Goal: Transaction & Acquisition: Purchase product/service

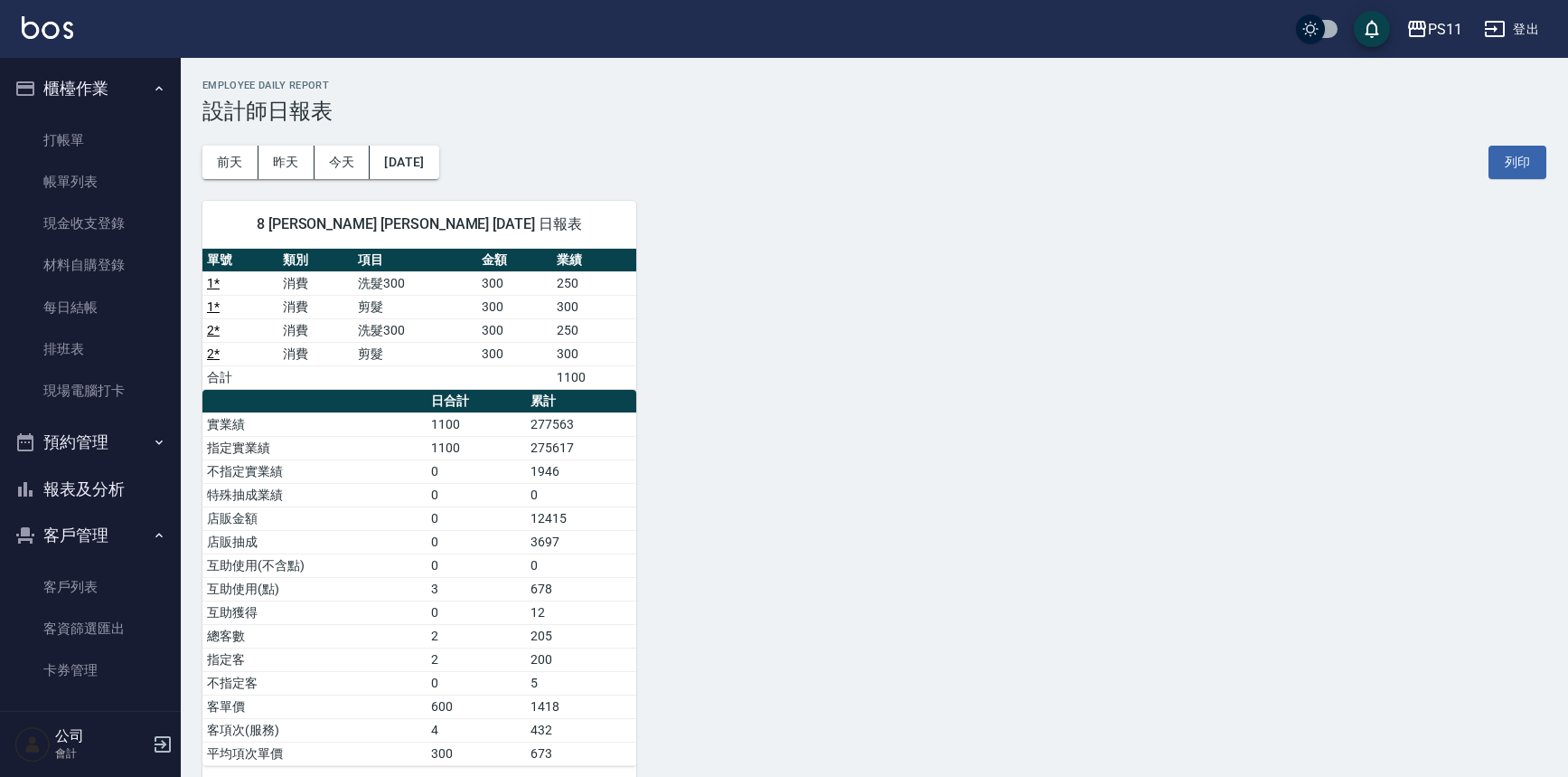
scroll to position [29, 0]
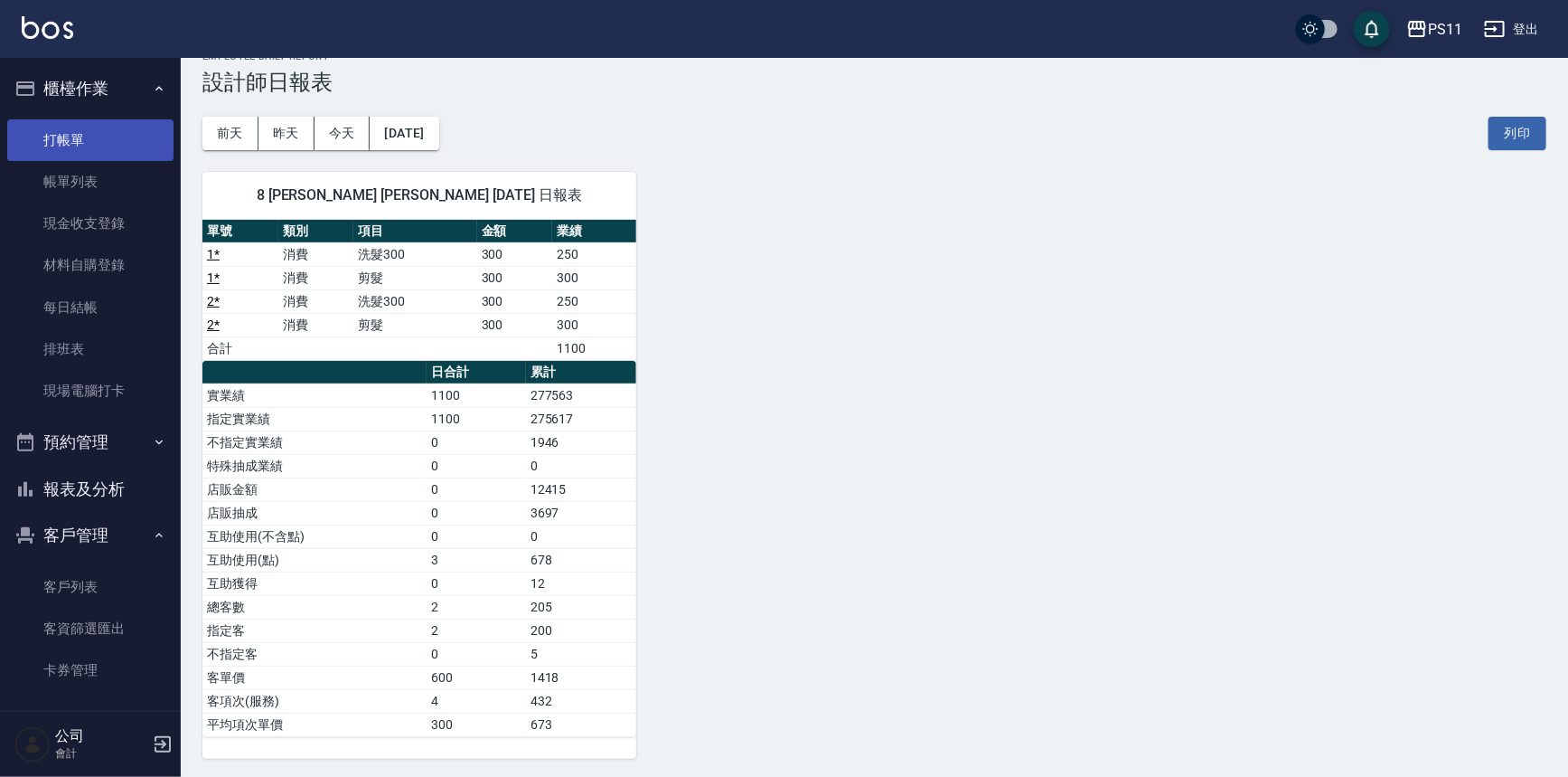
click at [46, 137] on link "打帳單" at bounding box center [91, 140] width 166 height 42
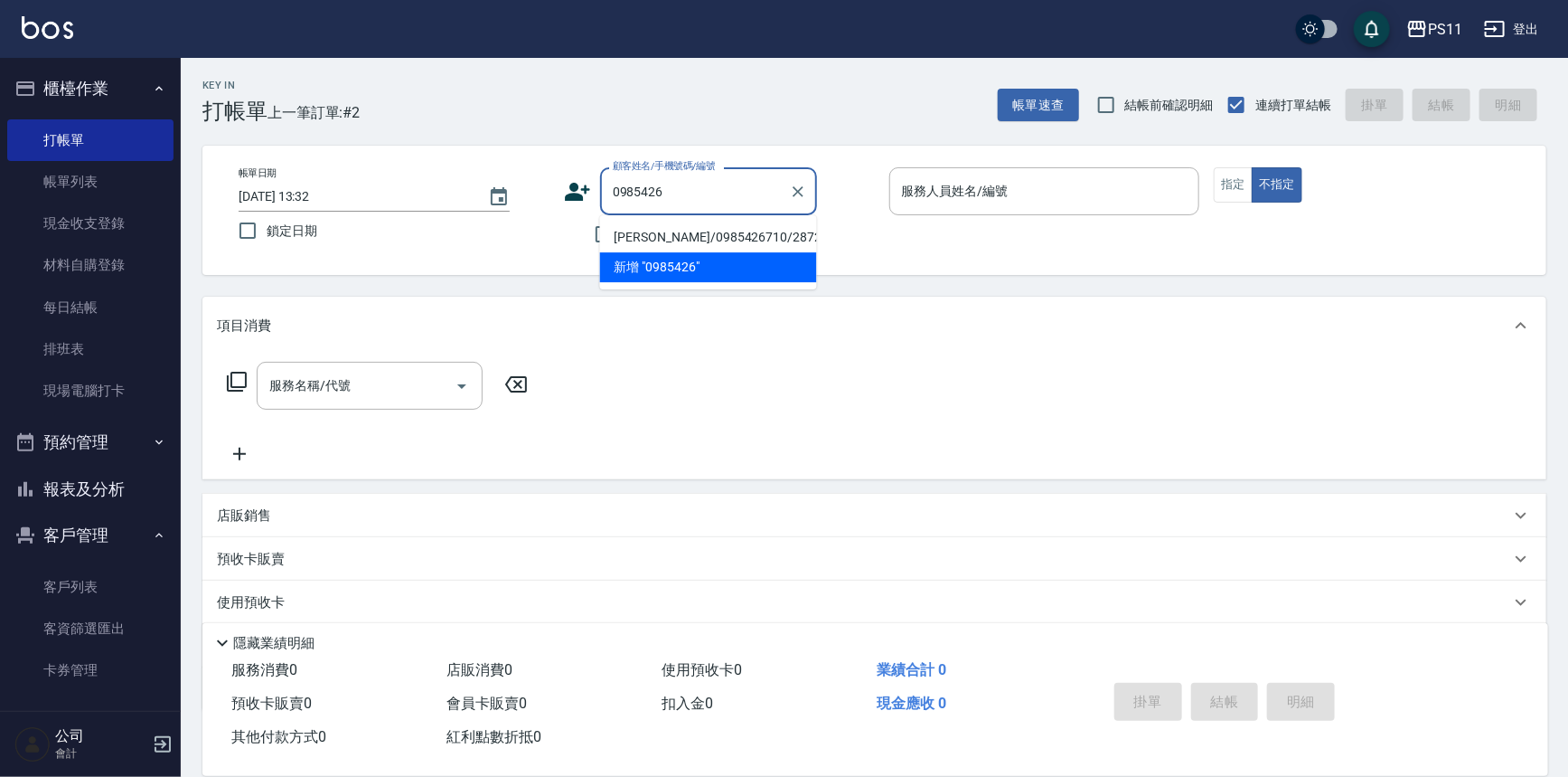
click at [724, 239] on li "[PERSON_NAME]/0985426710/2872" at bounding box center [708, 237] width 217 height 30
type input "[PERSON_NAME]/0985426710/2872"
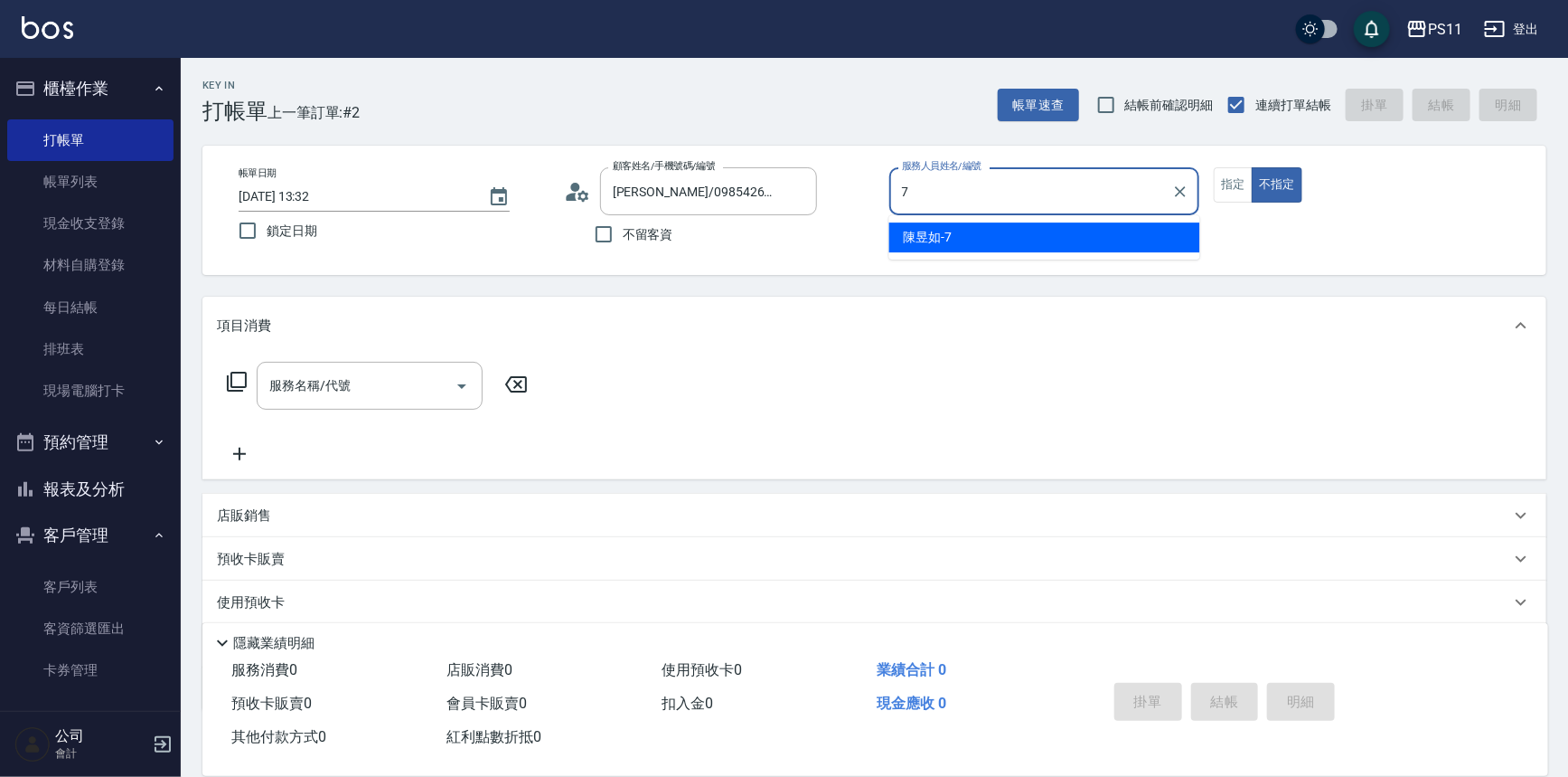
type input "陳昱如-7"
type button "false"
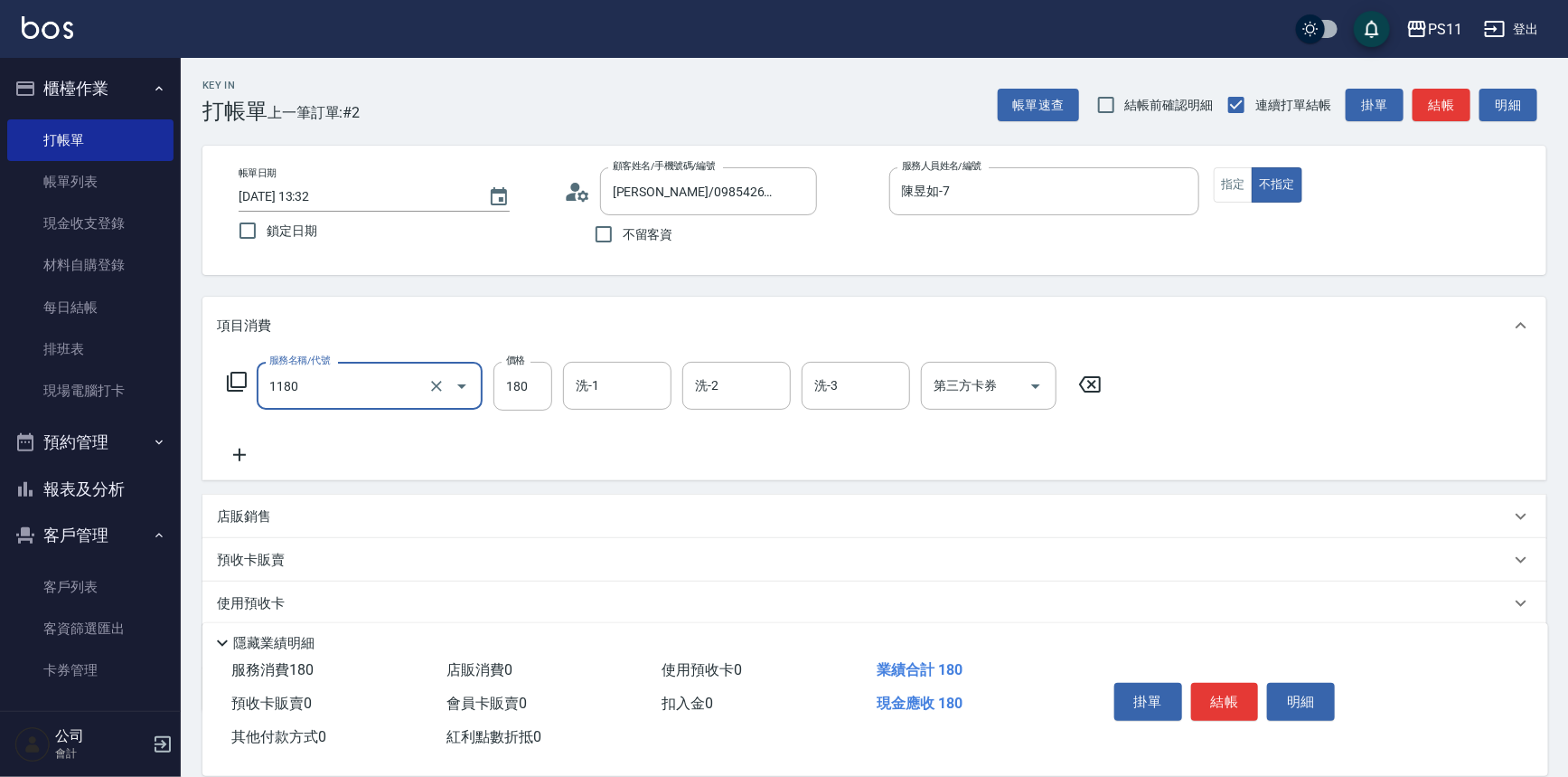
type input "洗髮(洗+剪不指定活動)(1180)"
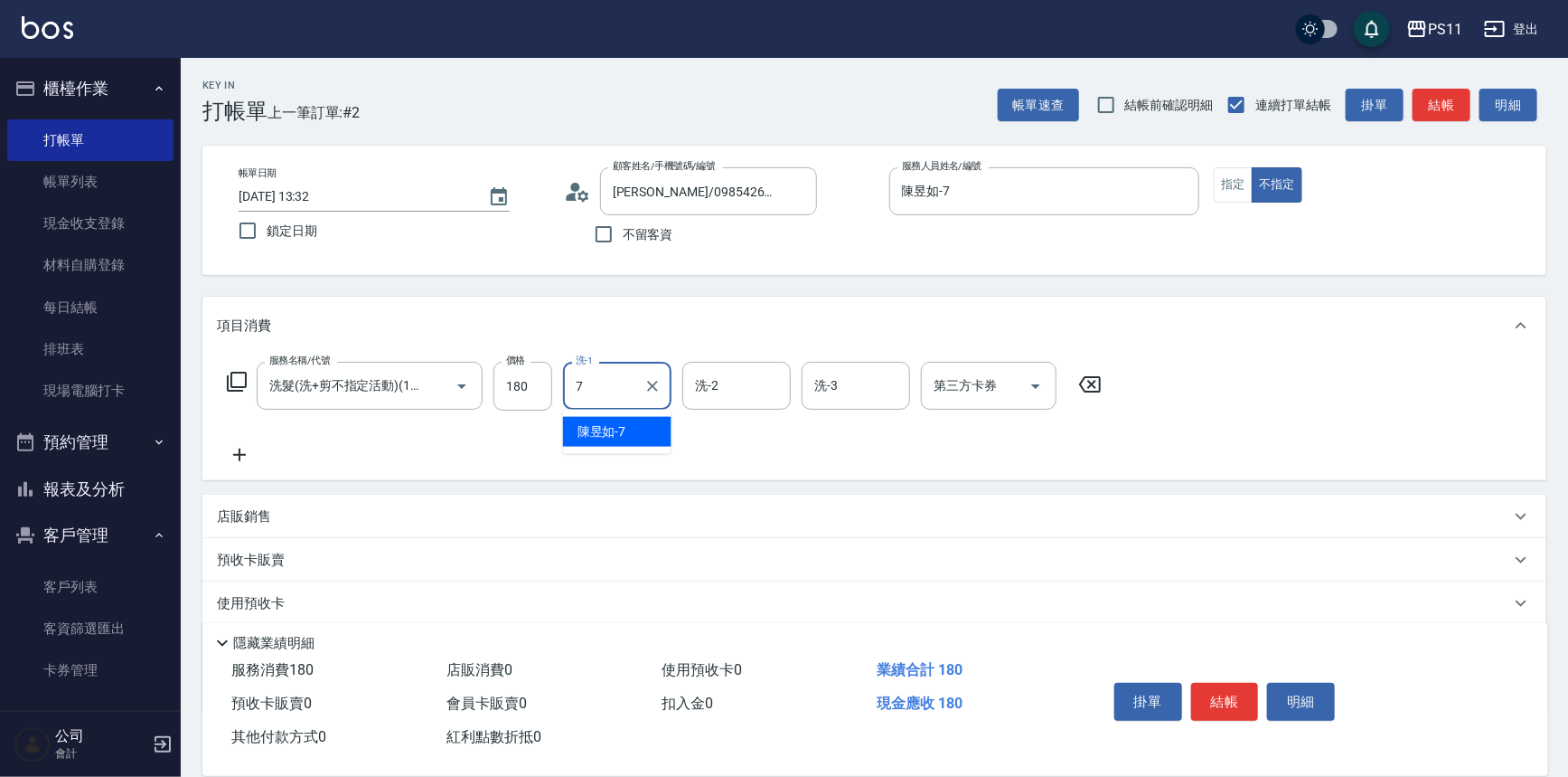
type input "陳昱如-7"
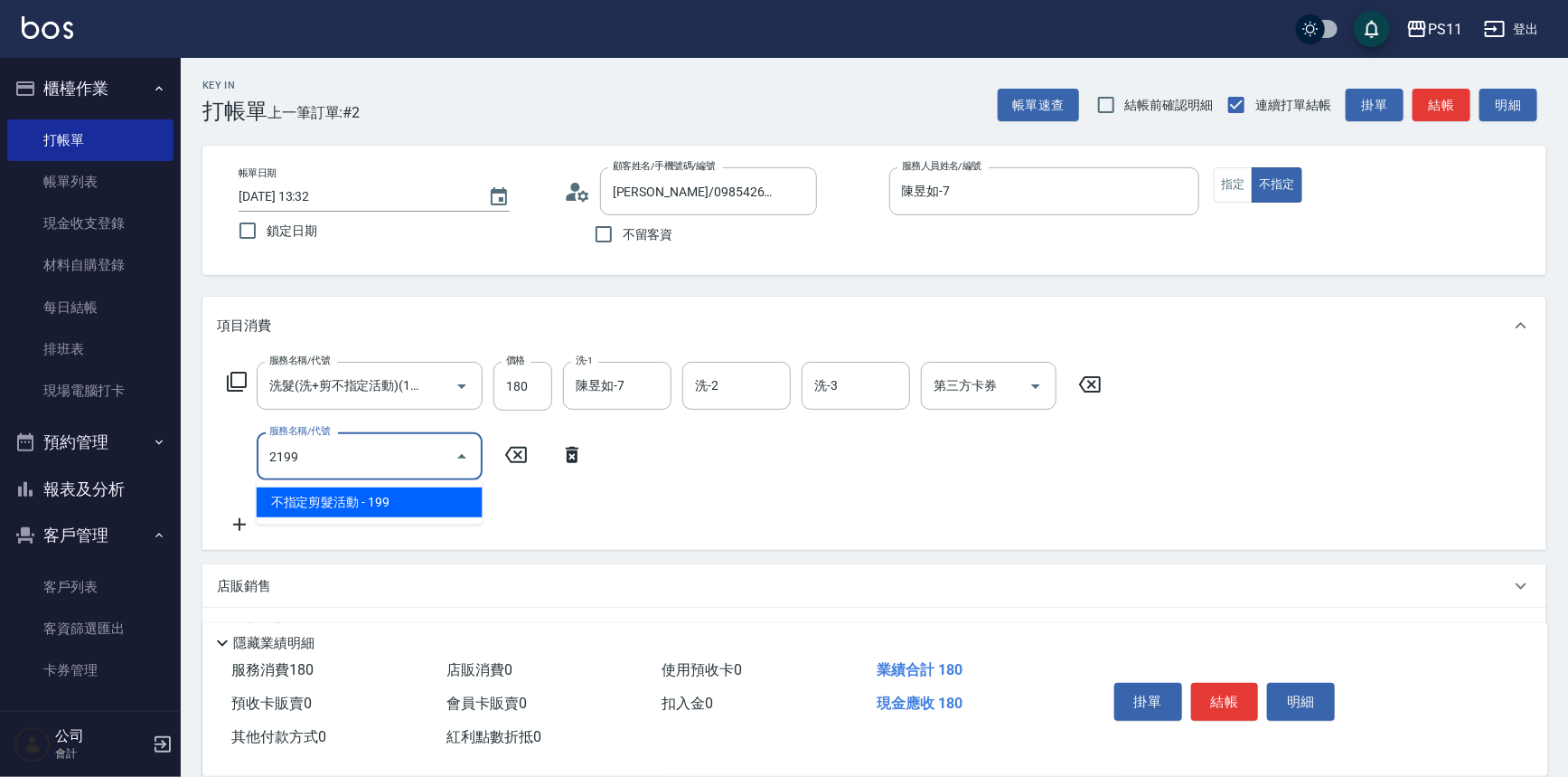
type input "不指定剪髮活動(2199)"
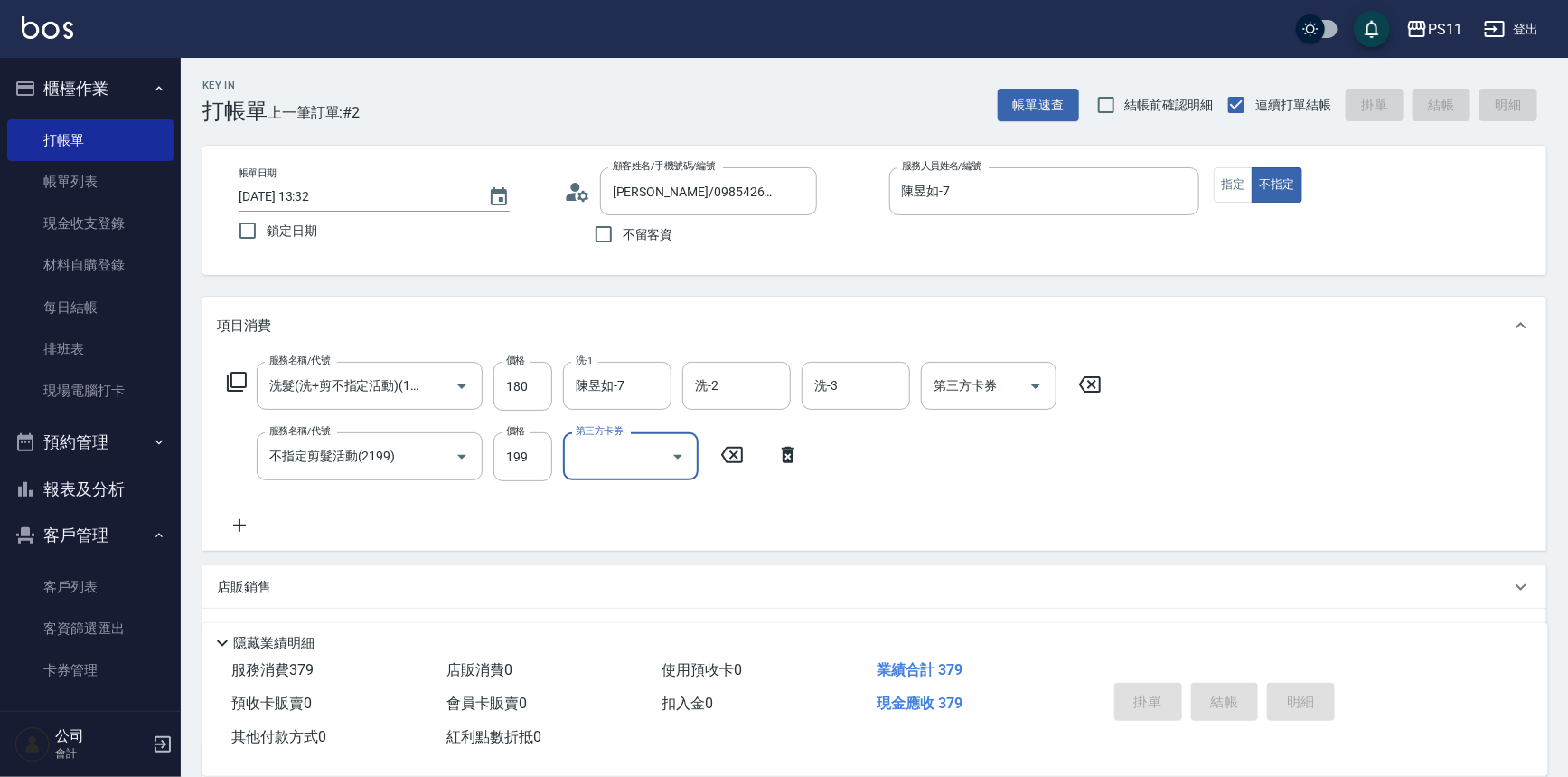
type input "[DATE] 13:33"
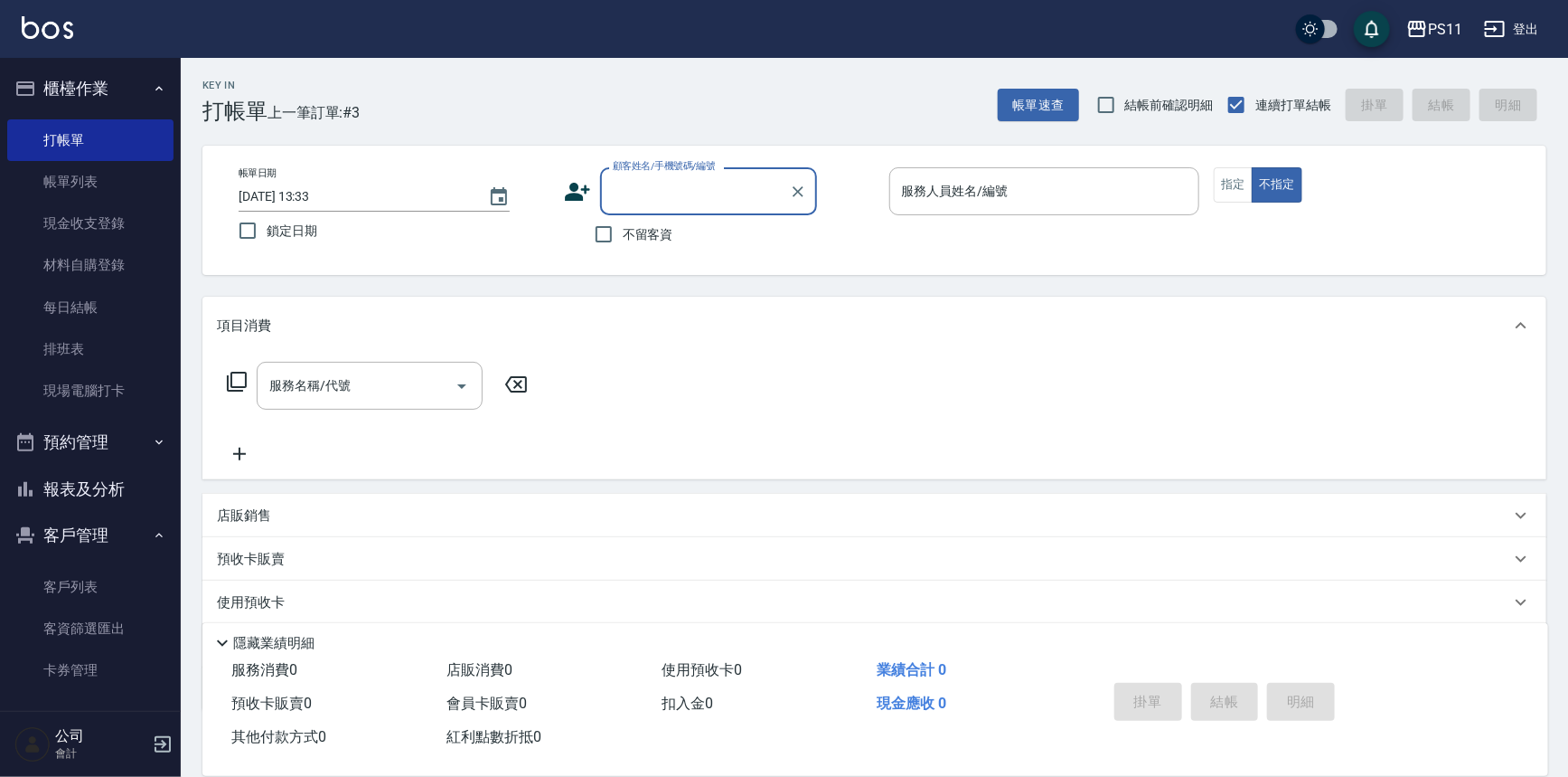
click at [695, 203] on input "顧客姓名/手機號碼/編號" at bounding box center [695, 191] width 174 height 31
click at [696, 236] on li "[PERSON_NAME]/0916193159/2917" at bounding box center [708, 237] width 217 height 30
type input "[PERSON_NAME]/0916193159/2917"
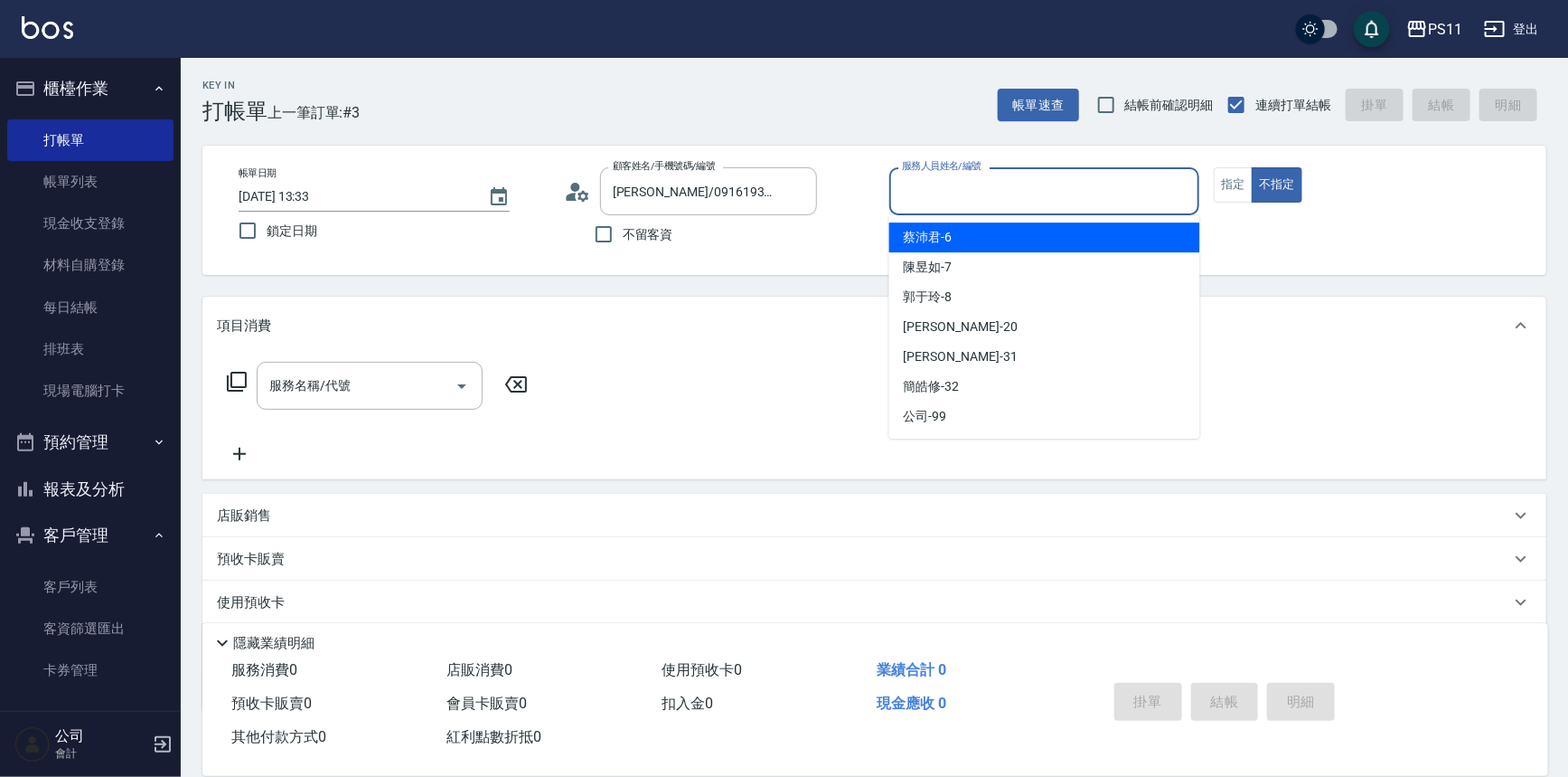
click at [992, 188] on input "服務人員姓名/編號" at bounding box center [1045, 191] width 295 height 31
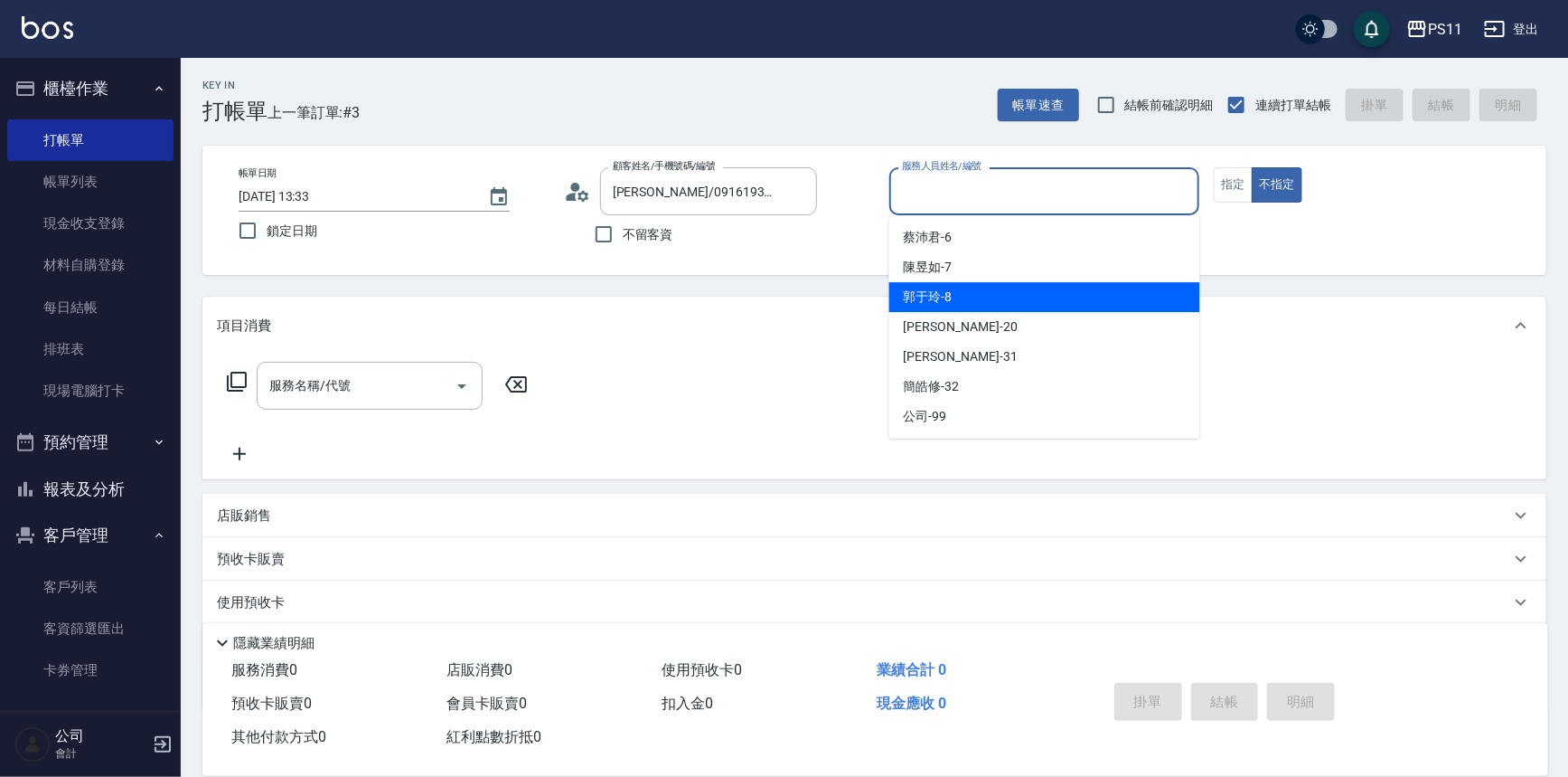
click at [994, 300] on div "郭于玲 -8" at bounding box center [1045, 297] width 311 height 30
type input "郭于玲-8"
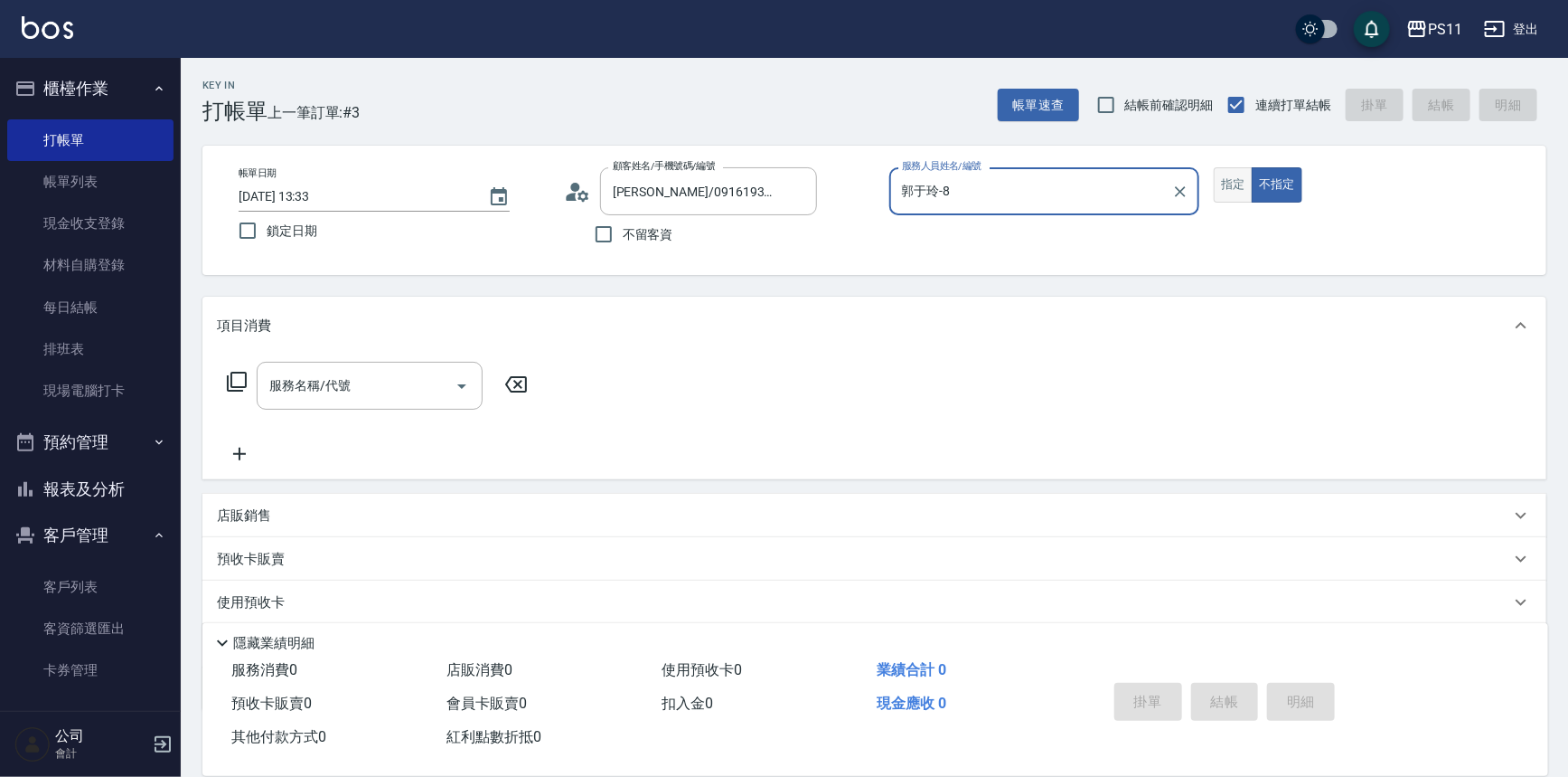
click at [1219, 179] on button "指定" at bounding box center [1233, 185] width 39 height 35
click at [241, 376] on icon at bounding box center [236, 381] width 21 height 21
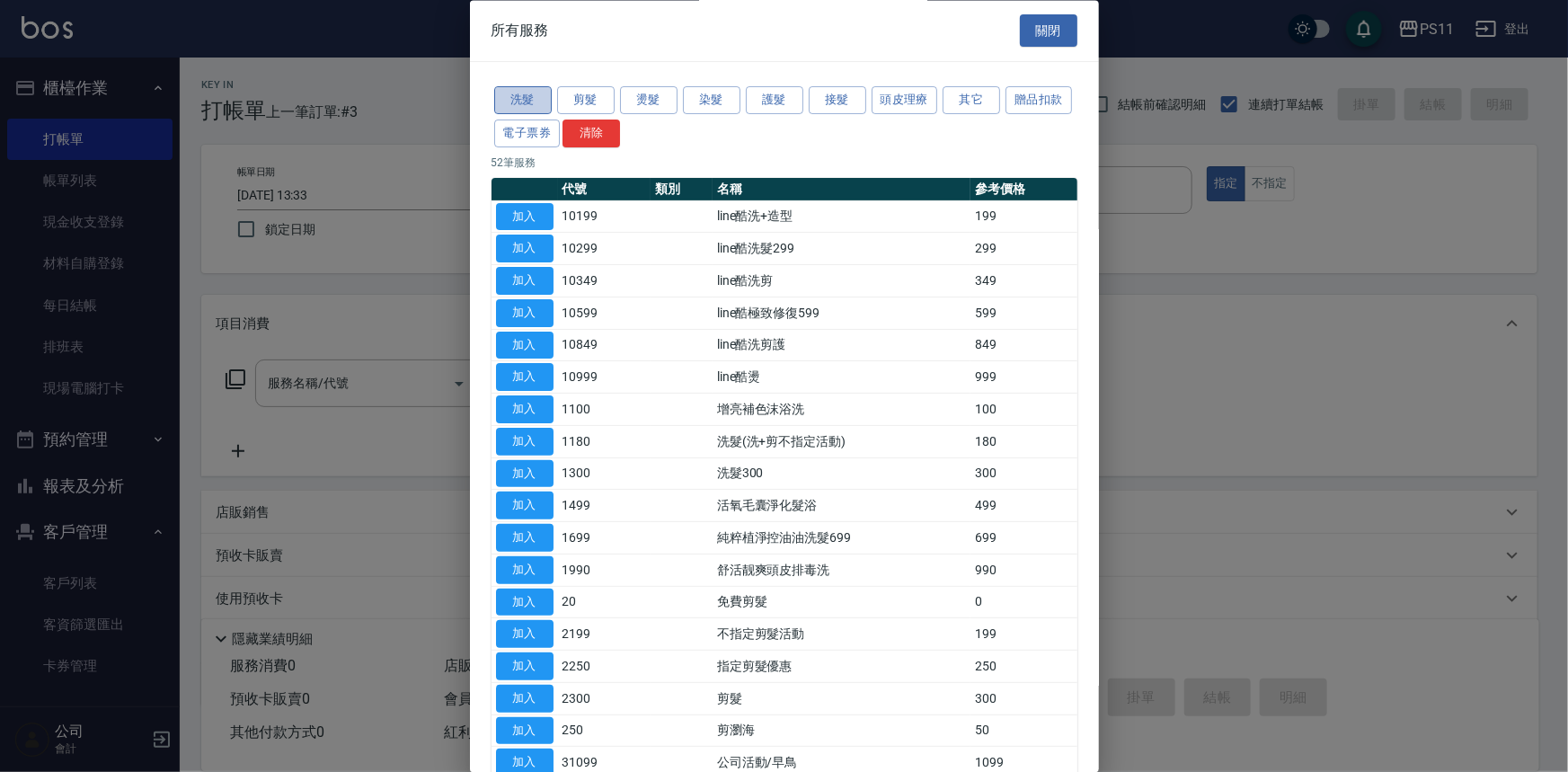
click at [529, 97] on button "洗髮" at bounding box center [523, 101] width 58 height 28
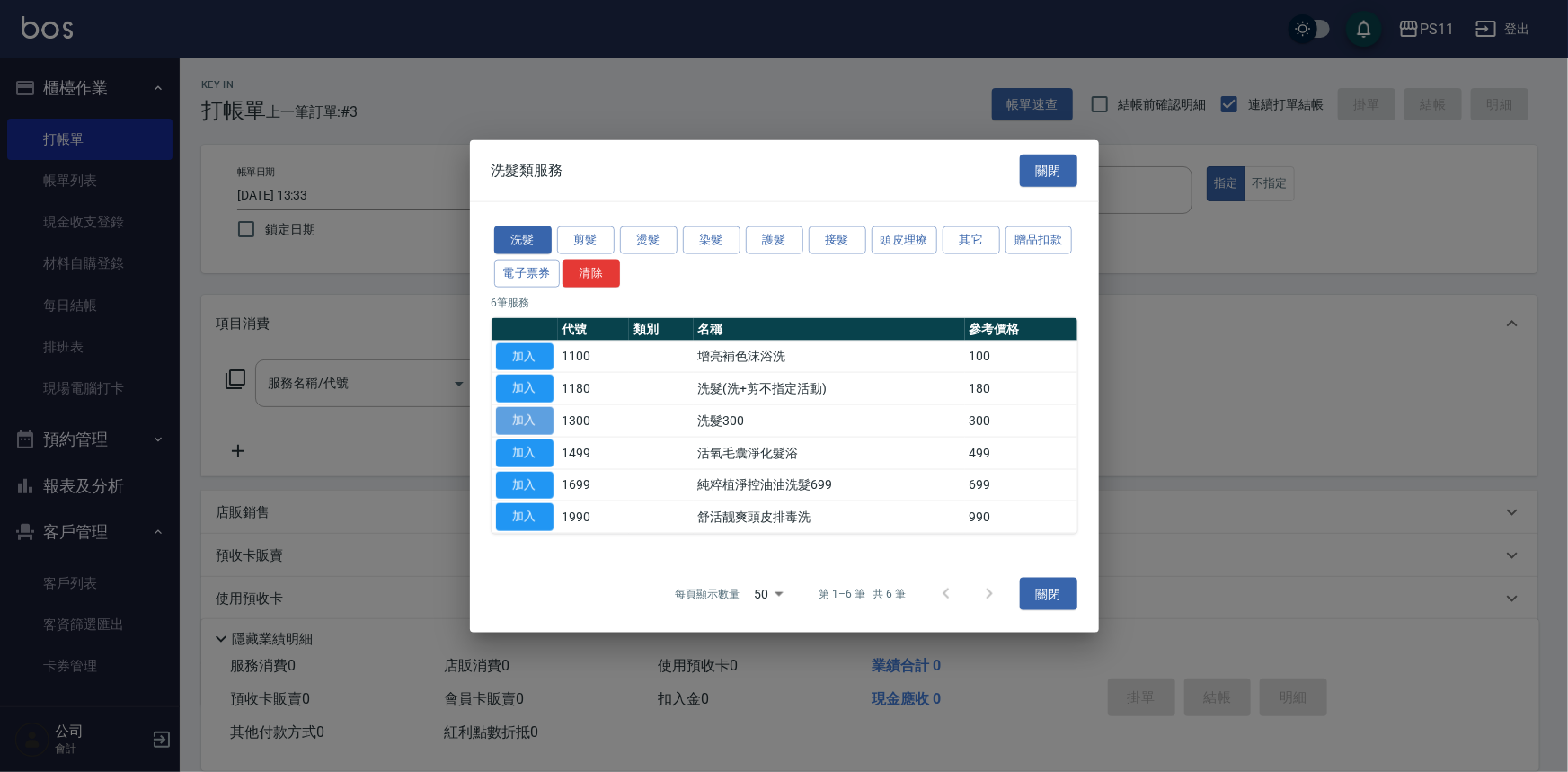
click at [539, 420] on button "加入" at bounding box center [525, 421] width 58 height 28
type input "洗髮300(1300)"
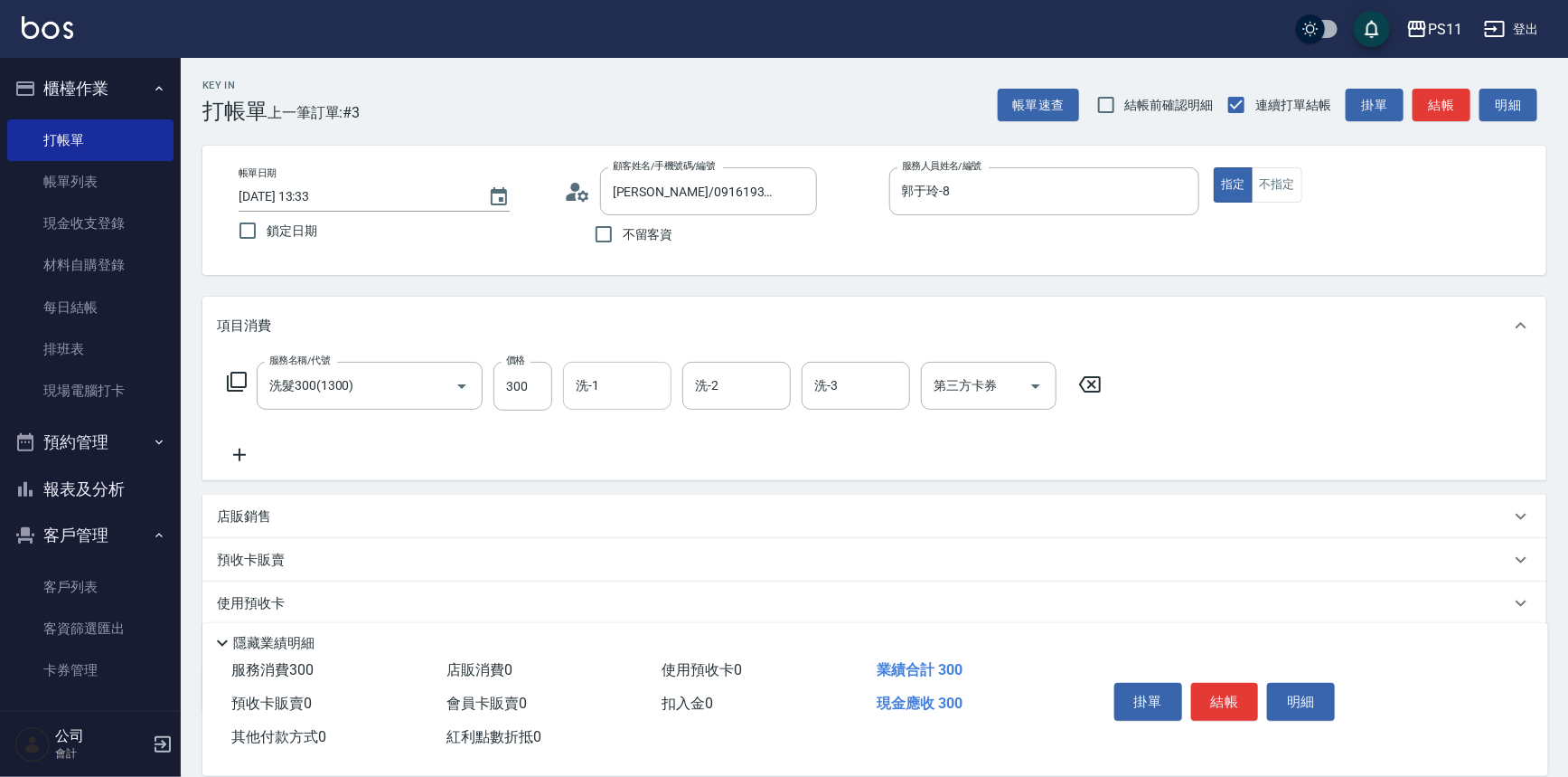
click at [613, 390] on input "洗-1" at bounding box center [618, 386] width 92 height 31
type input "[PERSON_NAME]-20"
click at [251, 459] on icon at bounding box center [239, 454] width 45 height 21
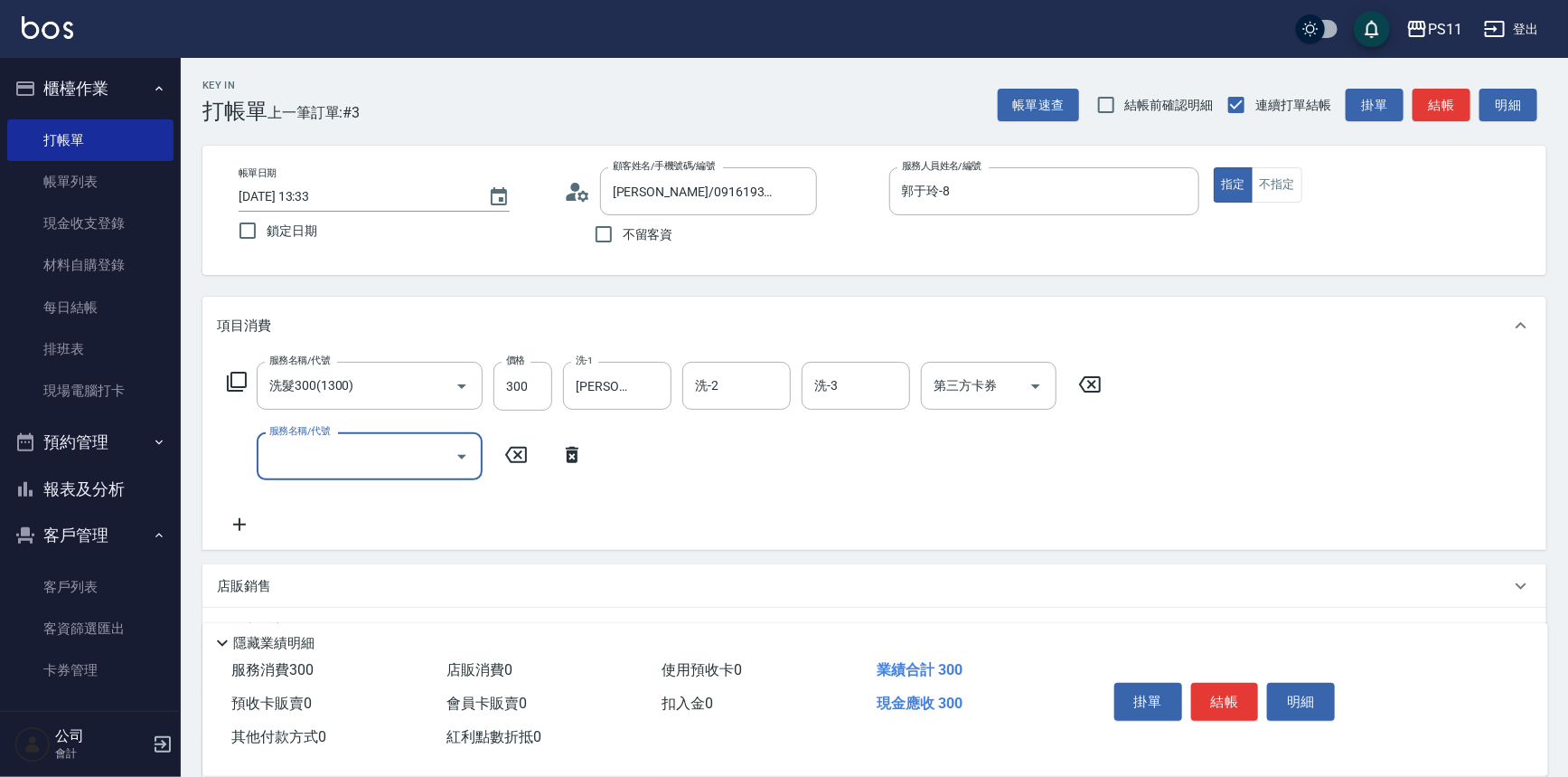
click at [358, 447] on input "服務名稱/代號" at bounding box center [355, 456] width 182 height 31
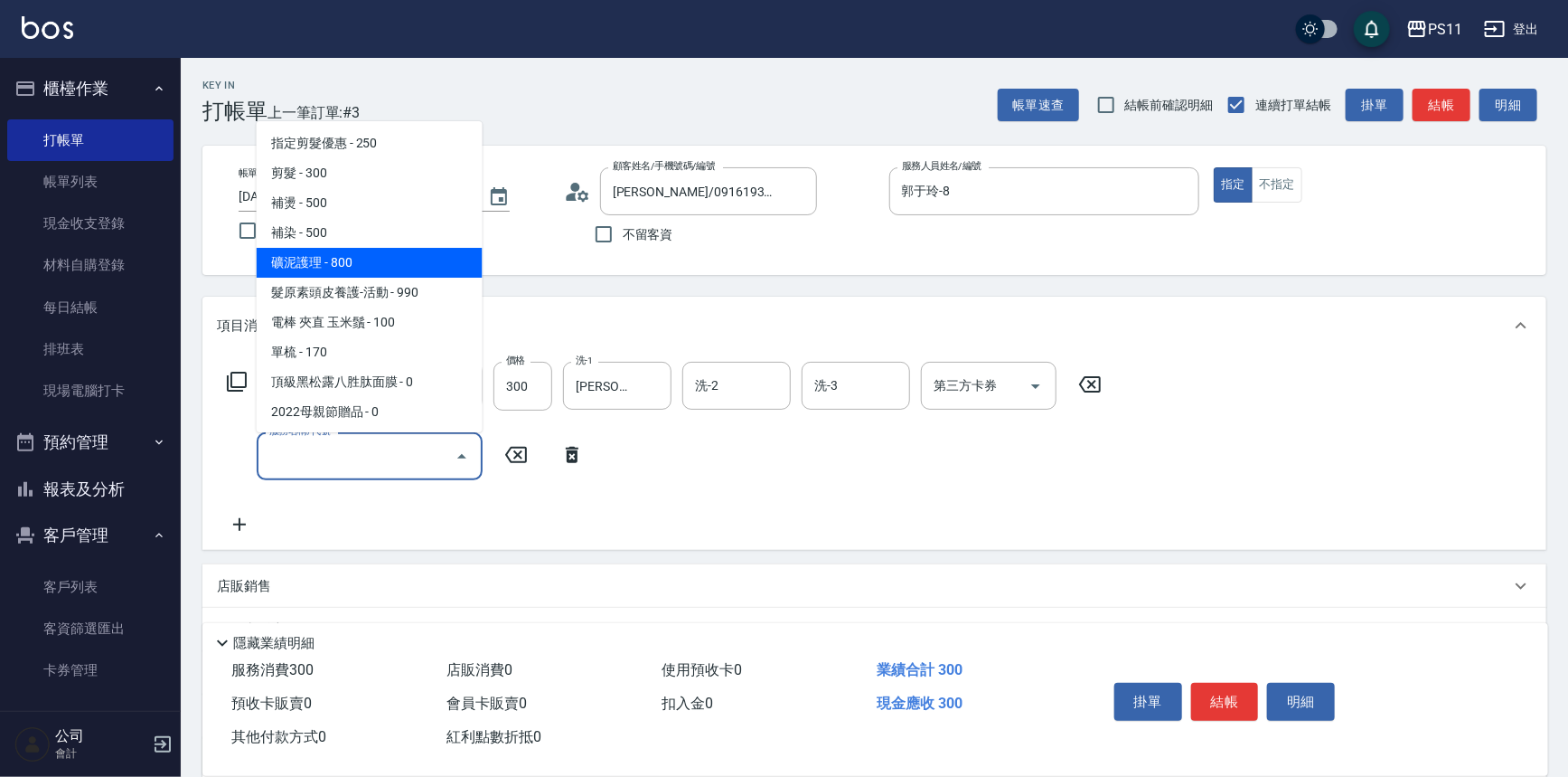
scroll to position [328, 0]
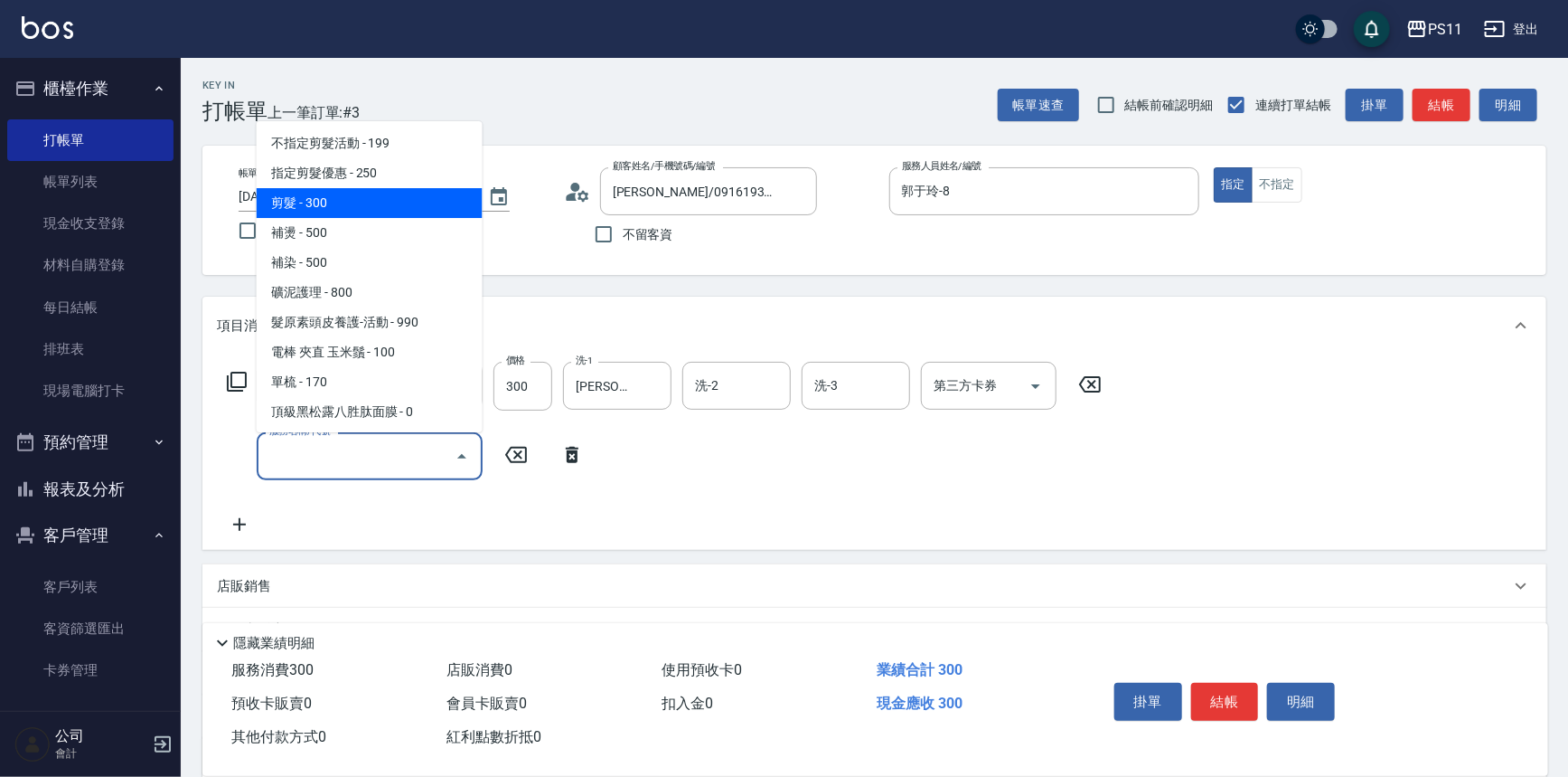
click at [391, 204] on span "剪髮 - 300" at bounding box center [370, 203] width 226 height 30
type input "剪髮(2300)"
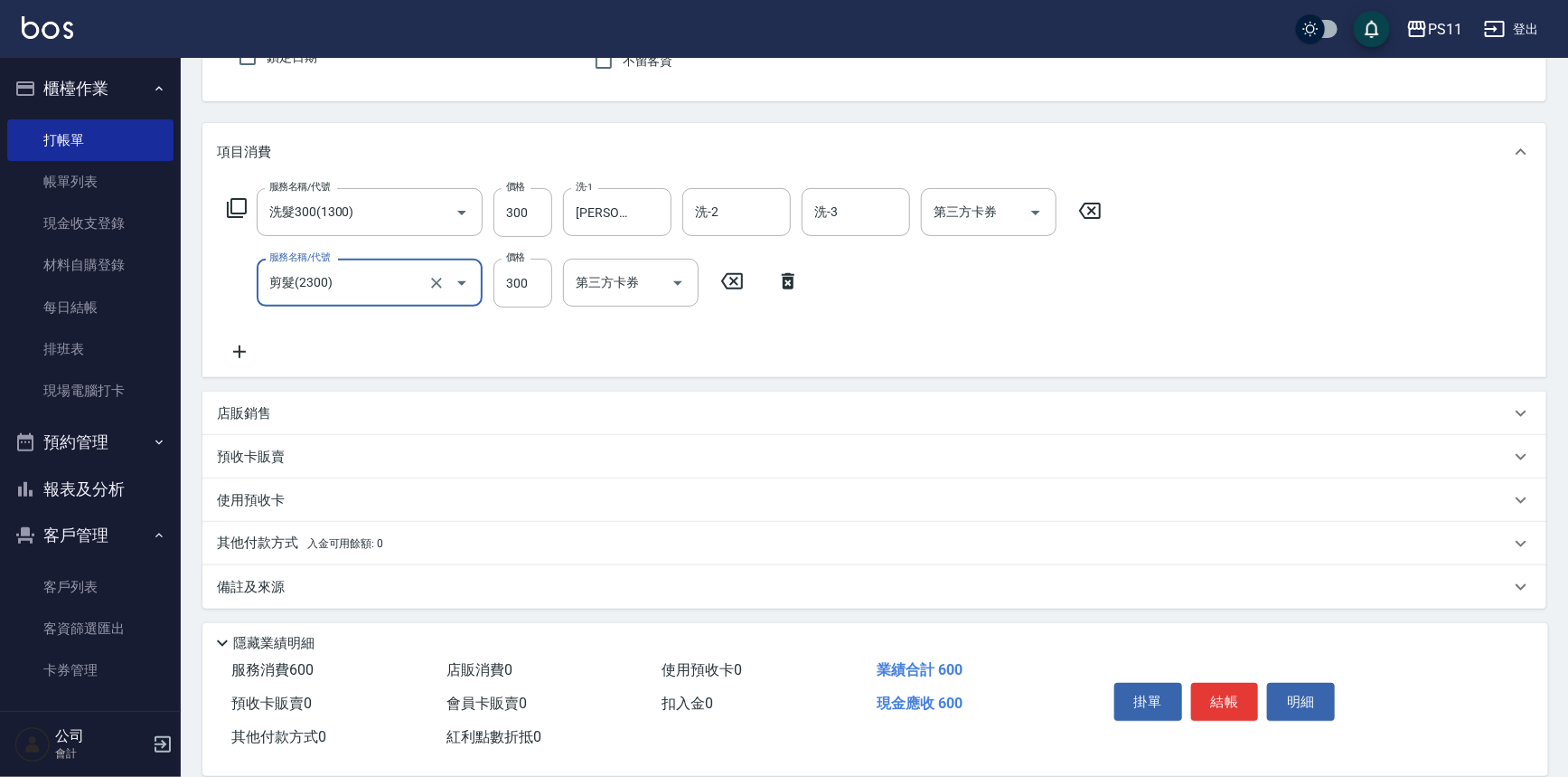
scroll to position [175, 0]
click at [244, 345] on icon at bounding box center [239, 350] width 45 height 21
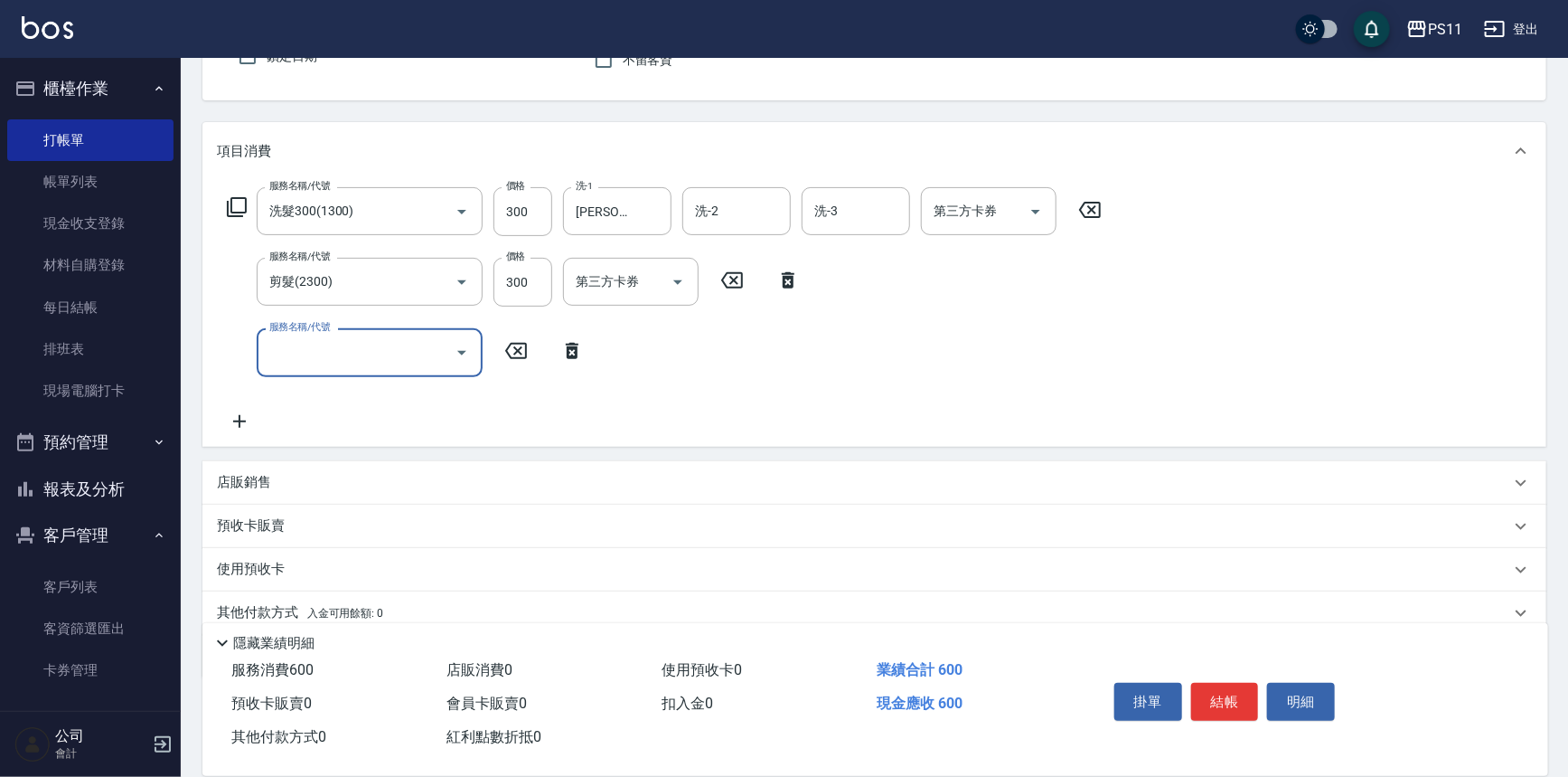
click at [372, 377] on div "服務名稱/代號 洗髮300(1300) 服務名稱/代號 價格 300 價格 洗-1 [PERSON_NAME]-20 洗-1 洗-2 洗-2 洗-3 洗-3 …" at bounding box center [665, 309] width 896 height 244
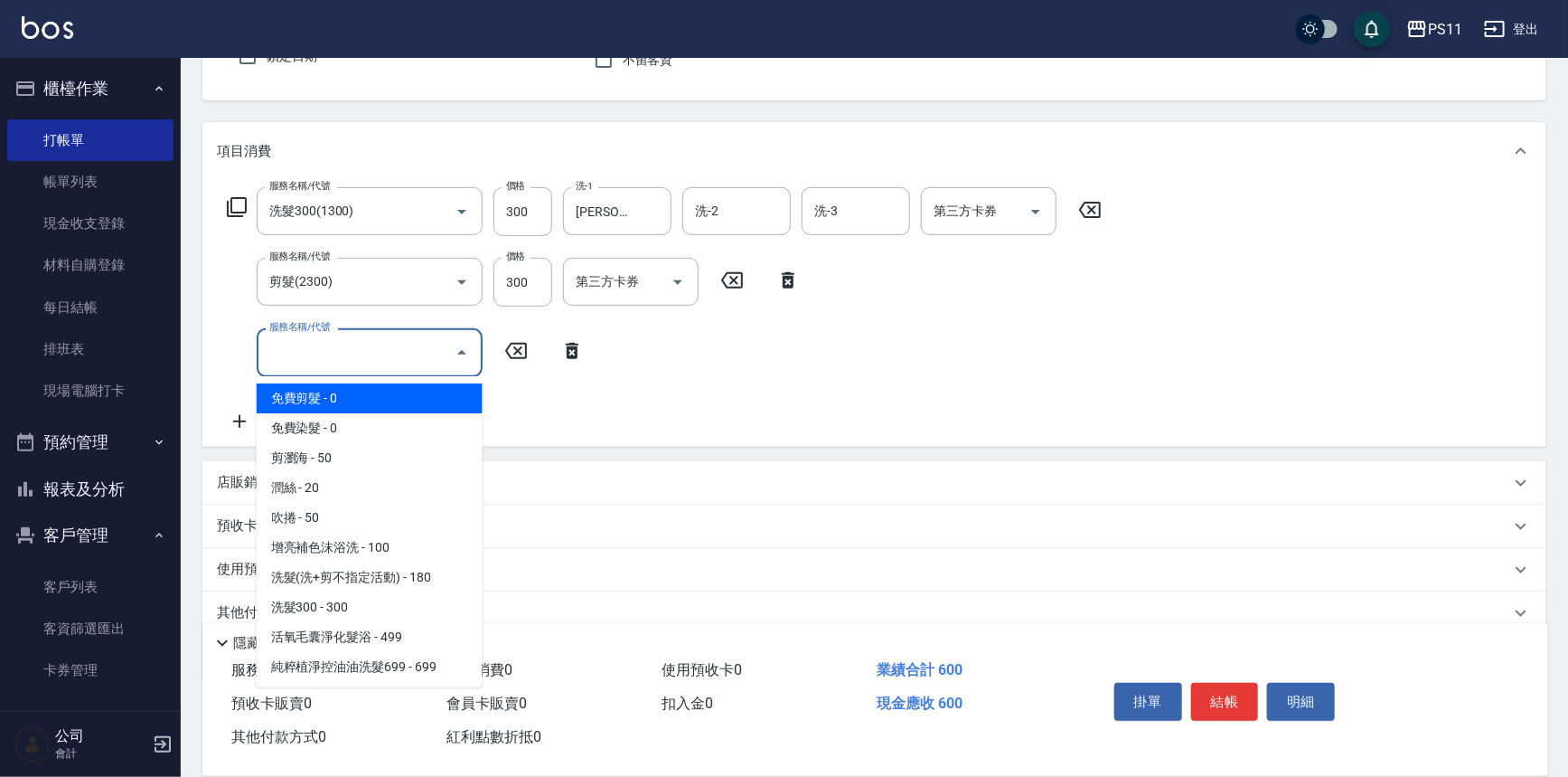
click at [366, 362] on input "服務名稱/代號" at bounding box center [355, 352] width 182 height 31
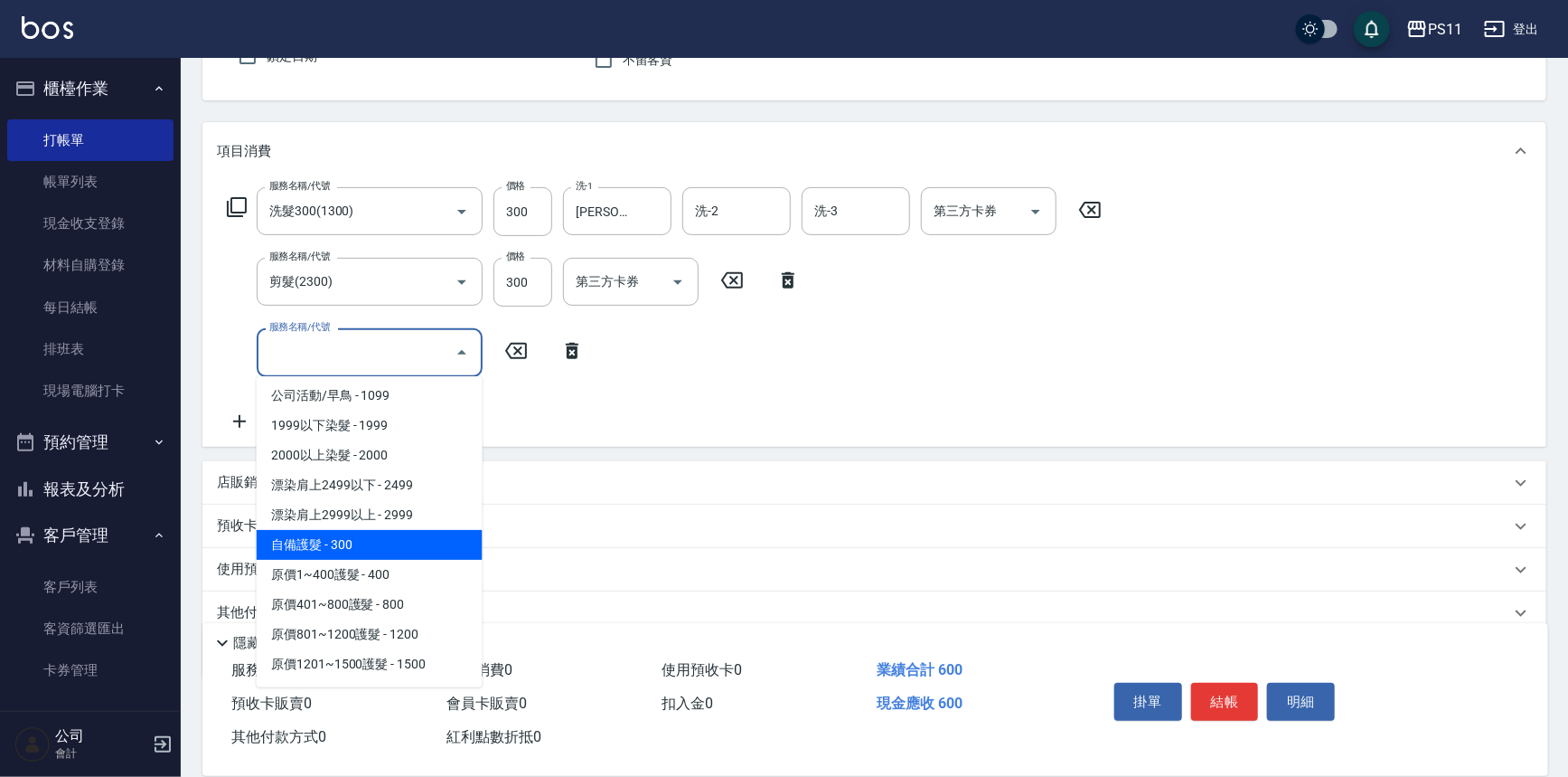
scroll to position [985, 0]
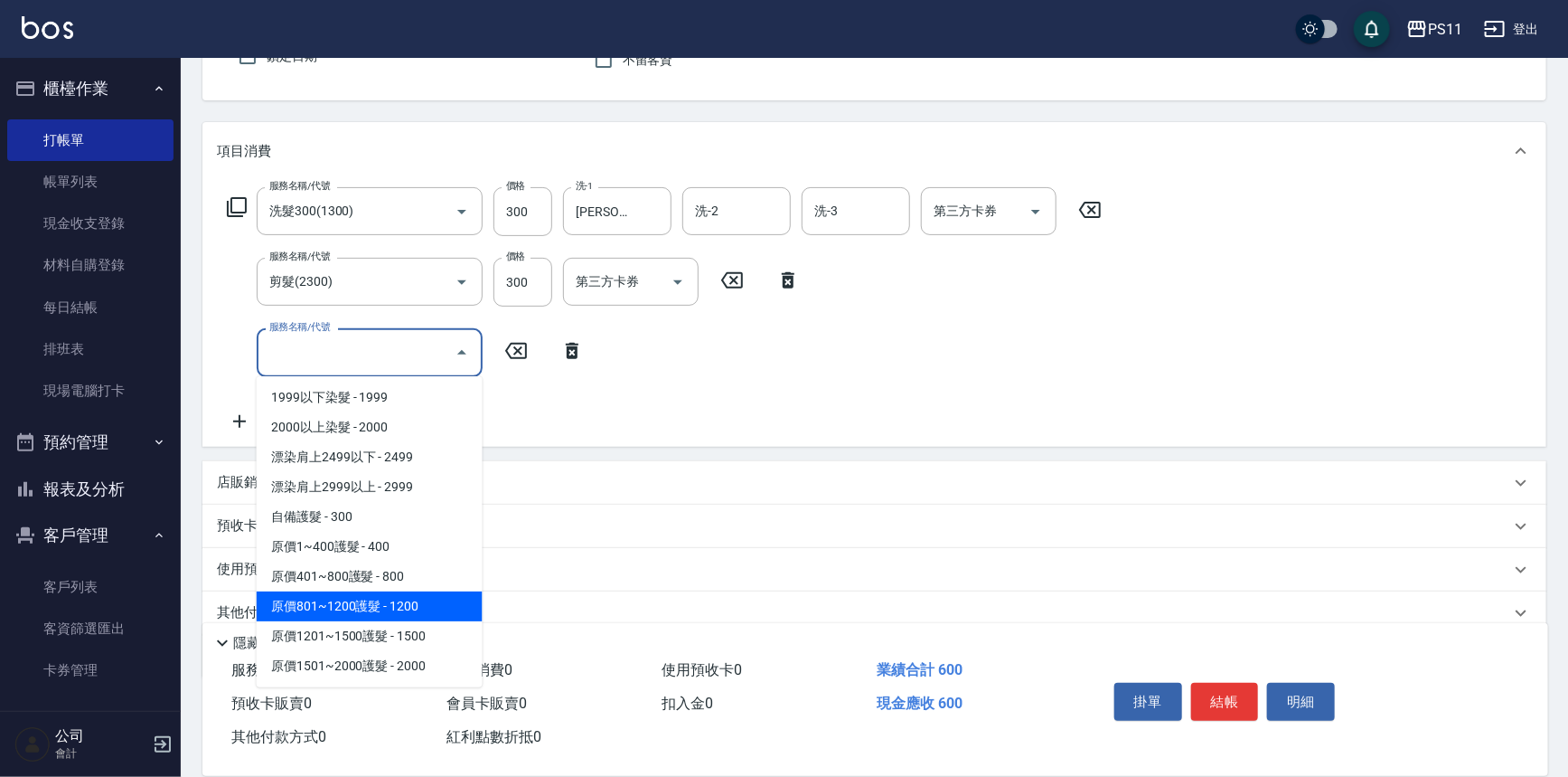
drag, startPoint x: 401, startPoint y: 577, endPoint x: 419, endPoint y: 610, distance: 37.6
click at [419, 610] on ul "免費剪髮 - 0 免費染髮 - 0 剪瀏海 - 50 潤絲 - 20 吹捲 - 50 增亮補色沫浴洗 - 100 洗髮(洗+剪不指定活動) - 180 洗髮3…" at bounding box center [370, 532] width 226 height 311
click at [420, 608] on span "原價801~1200護髮 - 1200" at bounding box center [370, 606] width 226 height 30
type input "原價801~1200護髮(51200)"
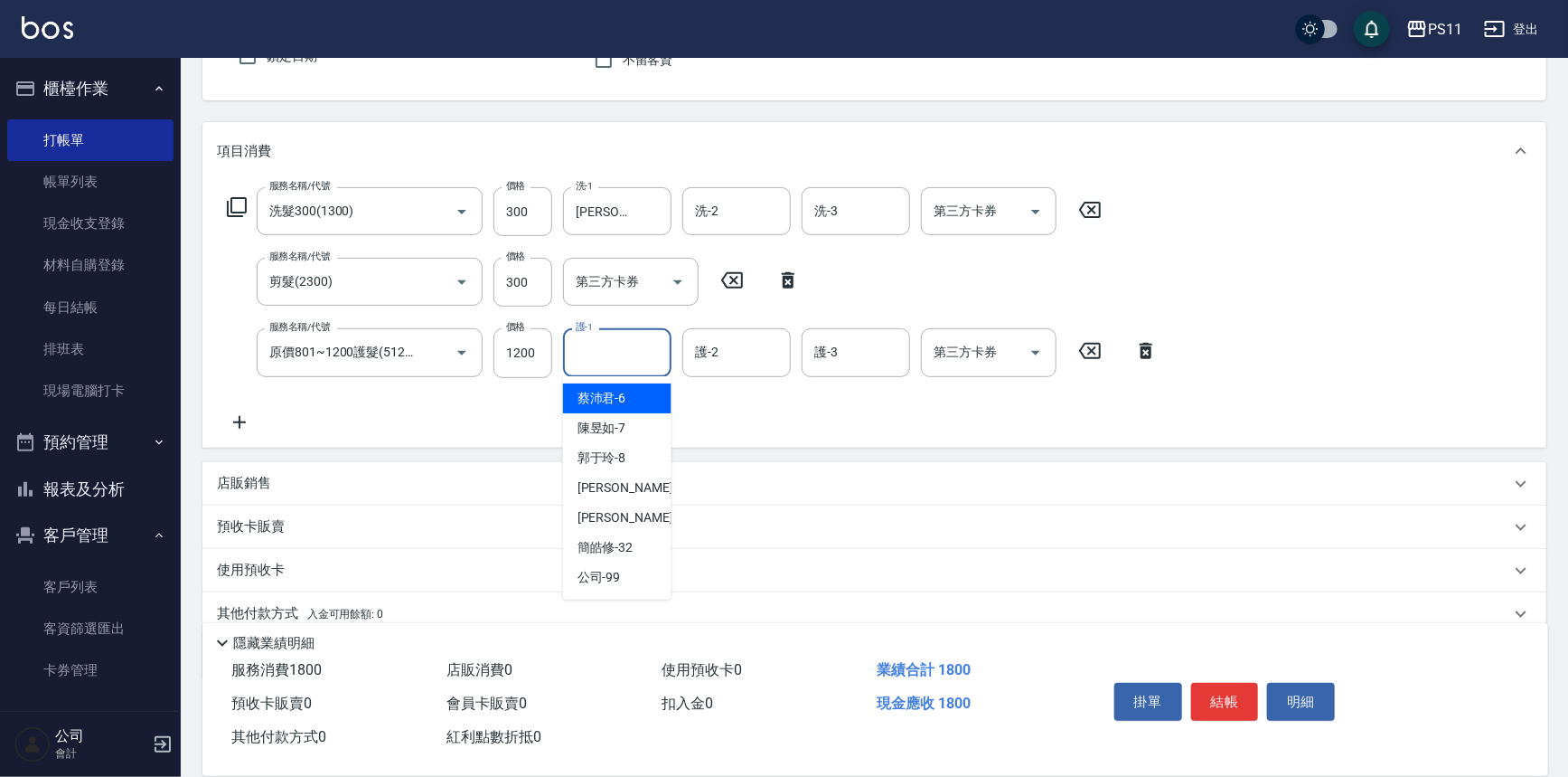
click at [642, 352] on input "護-1" at bounding box center [618, 352] width 92 height 31
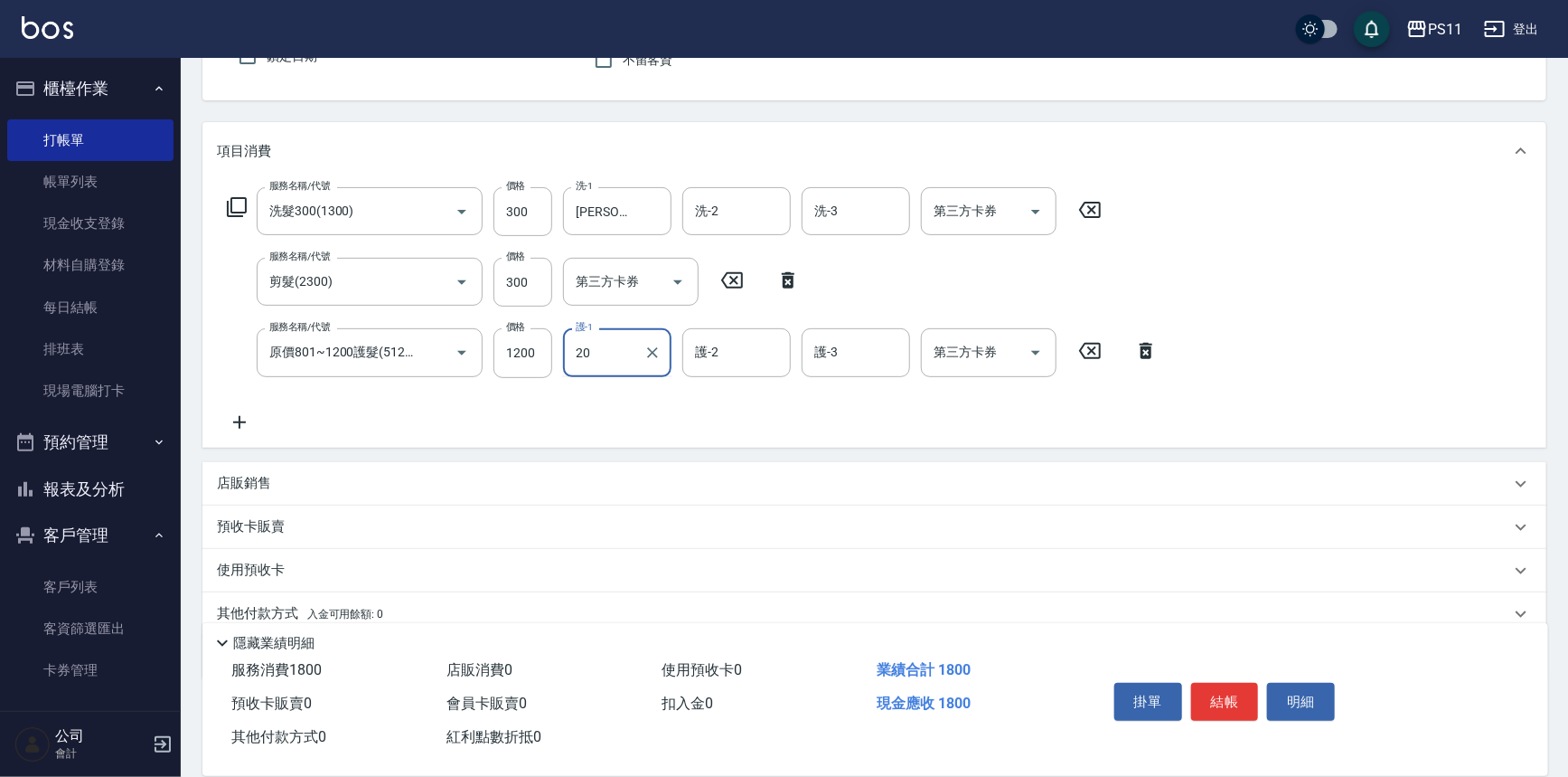
type input "[PERSON_NAME]-20"
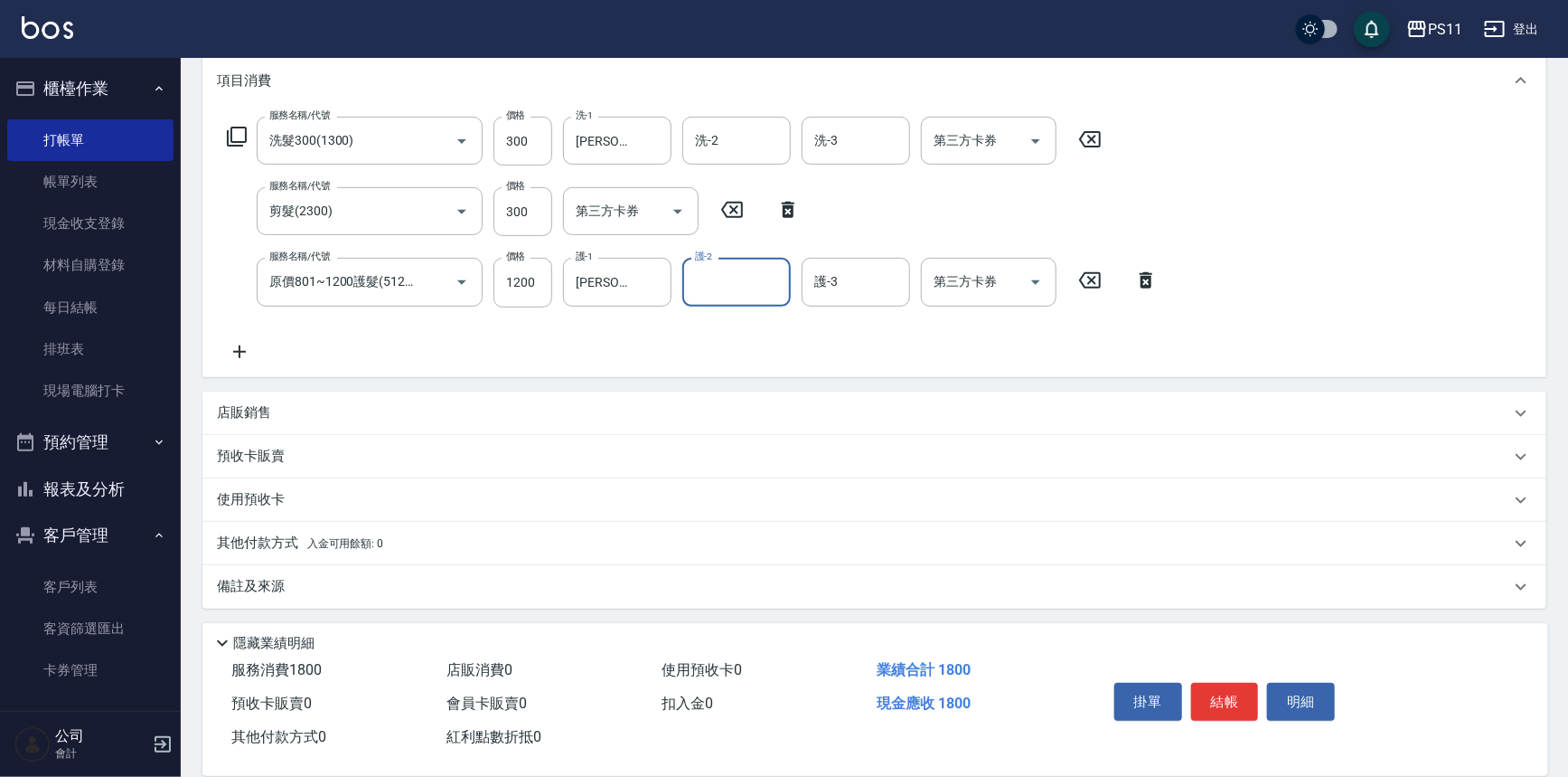
click at [244, 355] on icon at bounding box center [239, 351] width 45 height 21
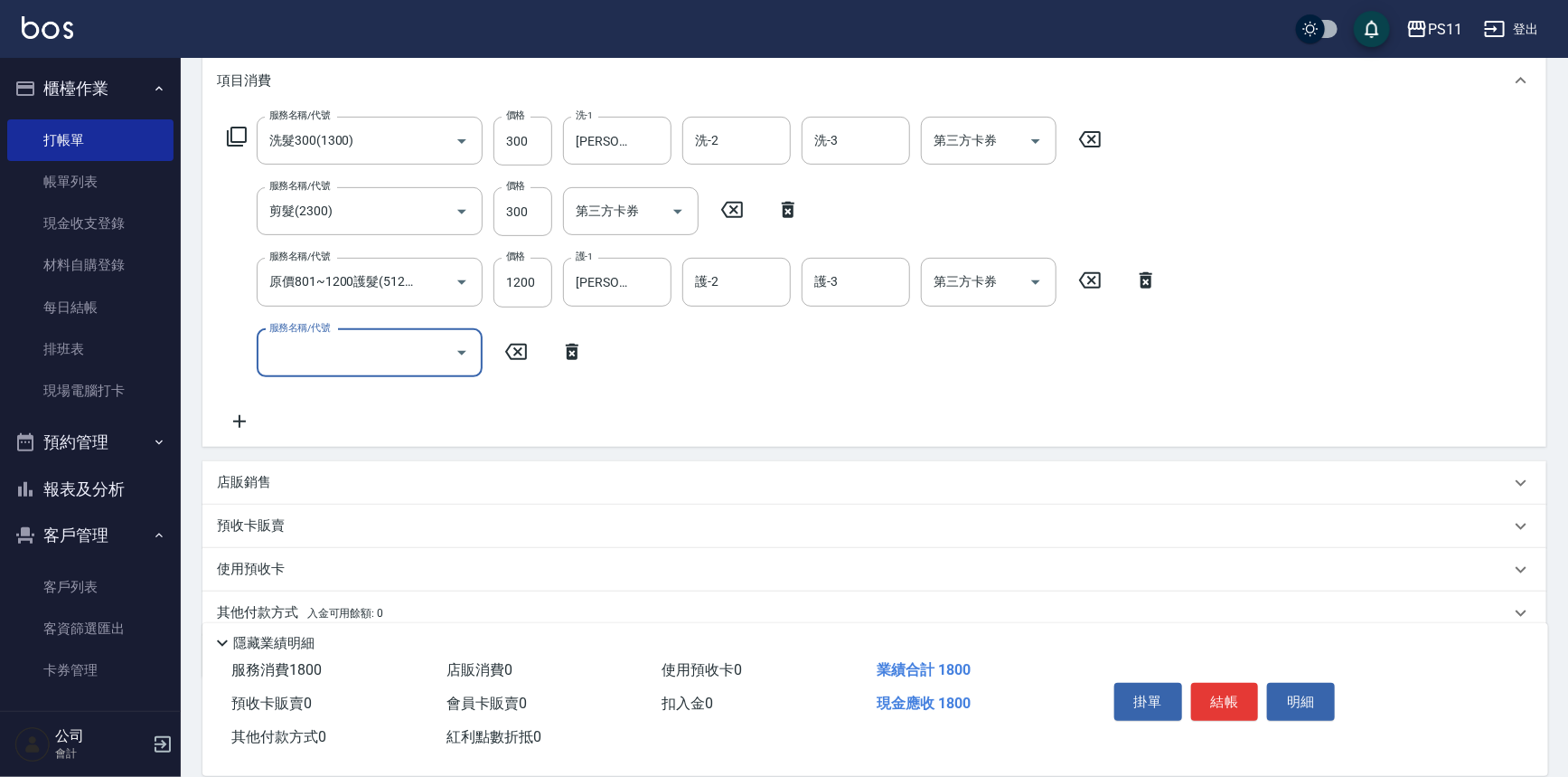
scroll to position [0, 0]
click at [361, 371] on div "服務名稱/代號" at bounding box center [370, 353] width 226 height 48
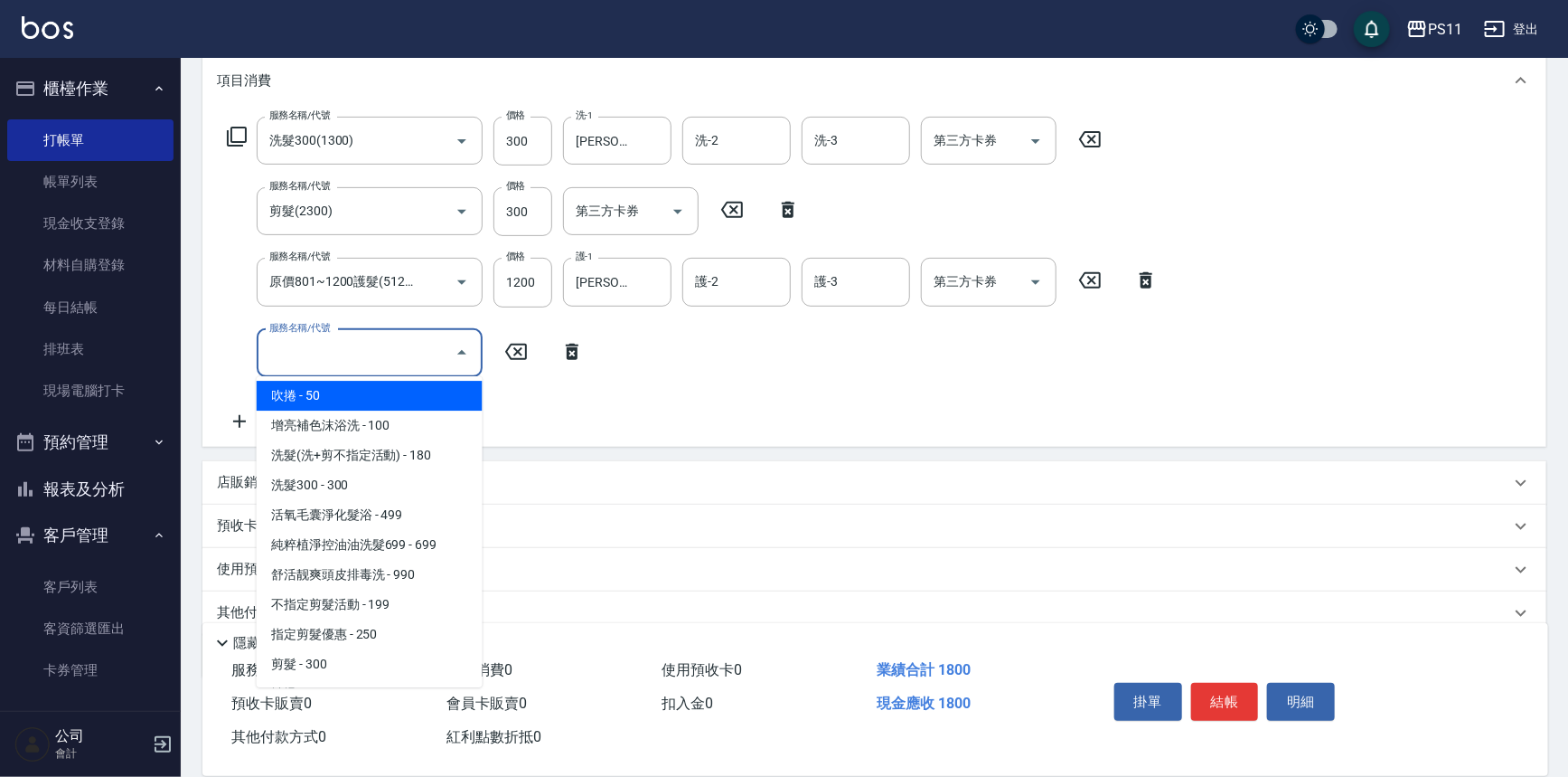
scroll to position [328, 0]
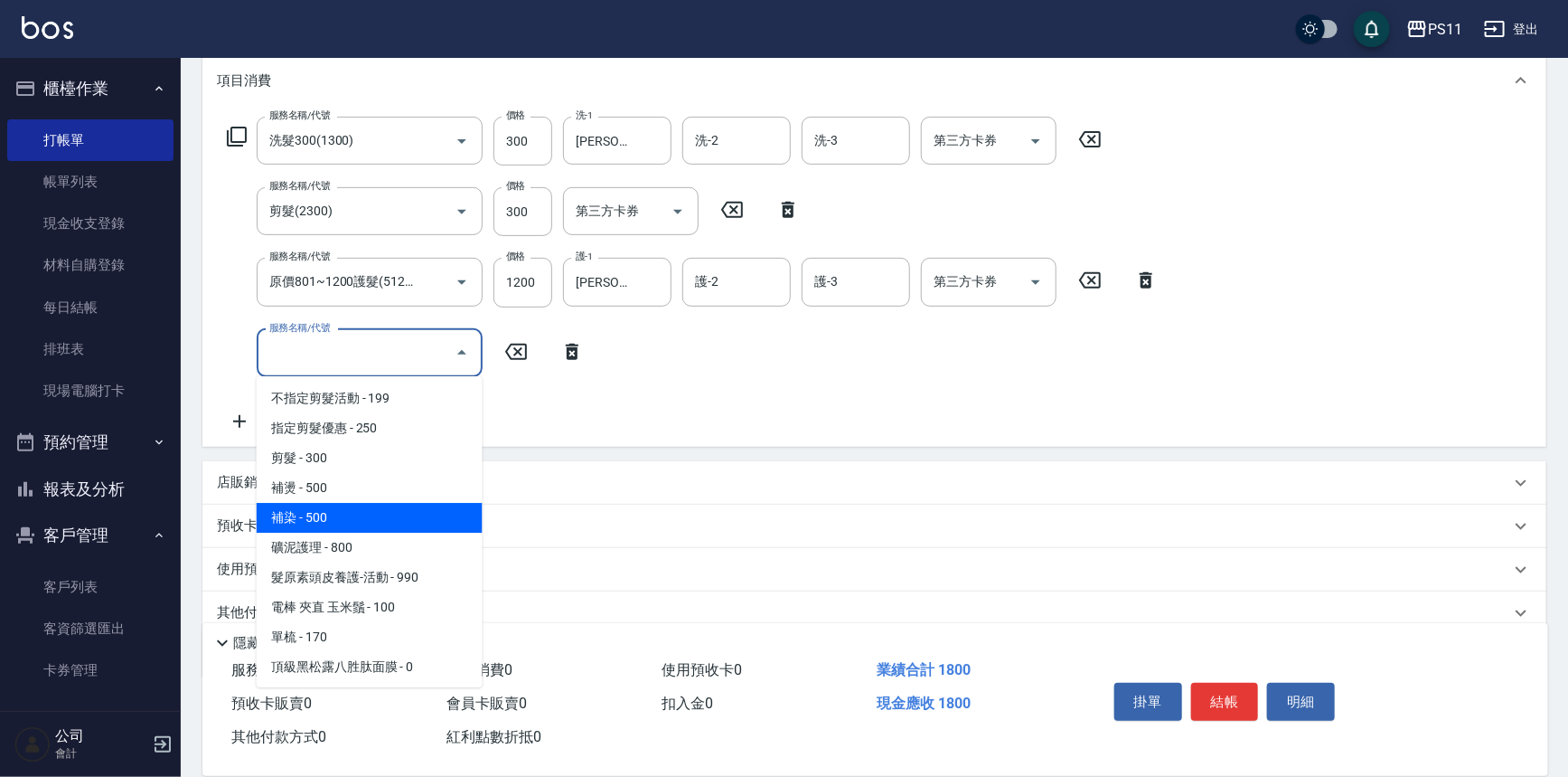
click at [396, 515] on span "補染 - 500" at bounding box center [370, 517] width 226 height 30
type input "補染(4500)"
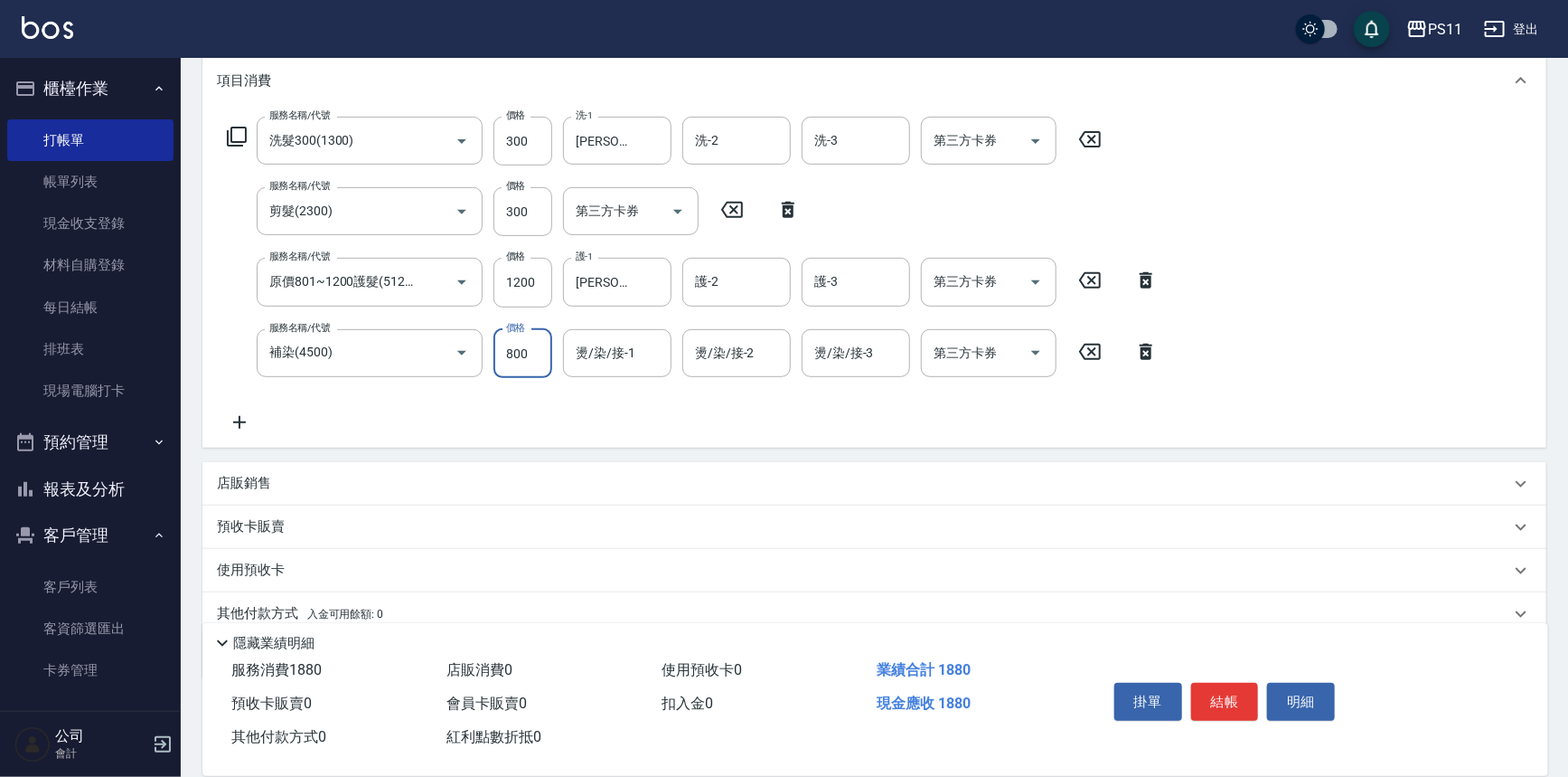
type input "800"
type input "[PERSON_NAME]-20"
click at [1230, 700] on button "結帳" at bounding box center [1224, 701] width 67 height 38
type input "[DATE] 13:37"
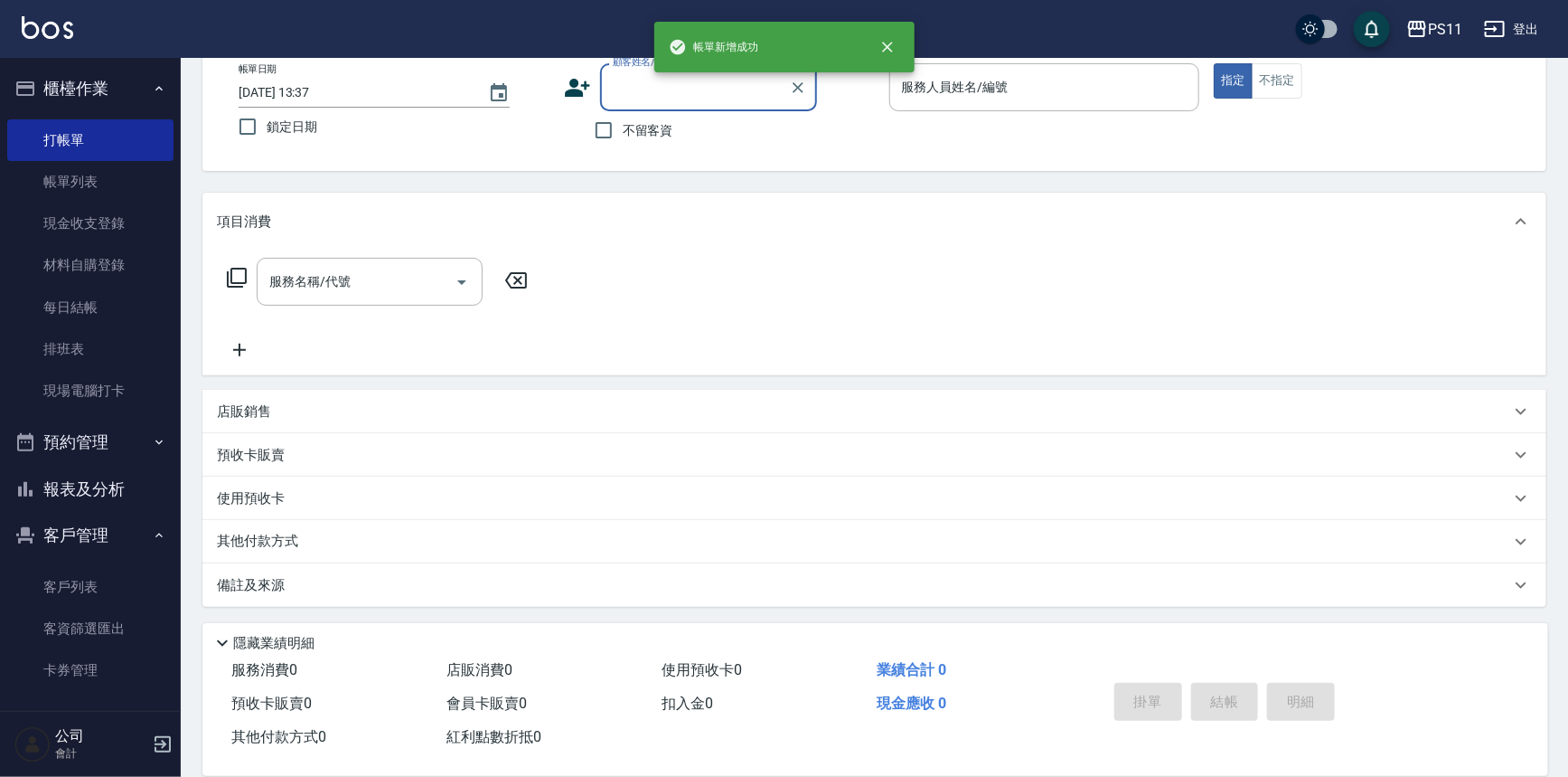
scroll to position [0, 0]
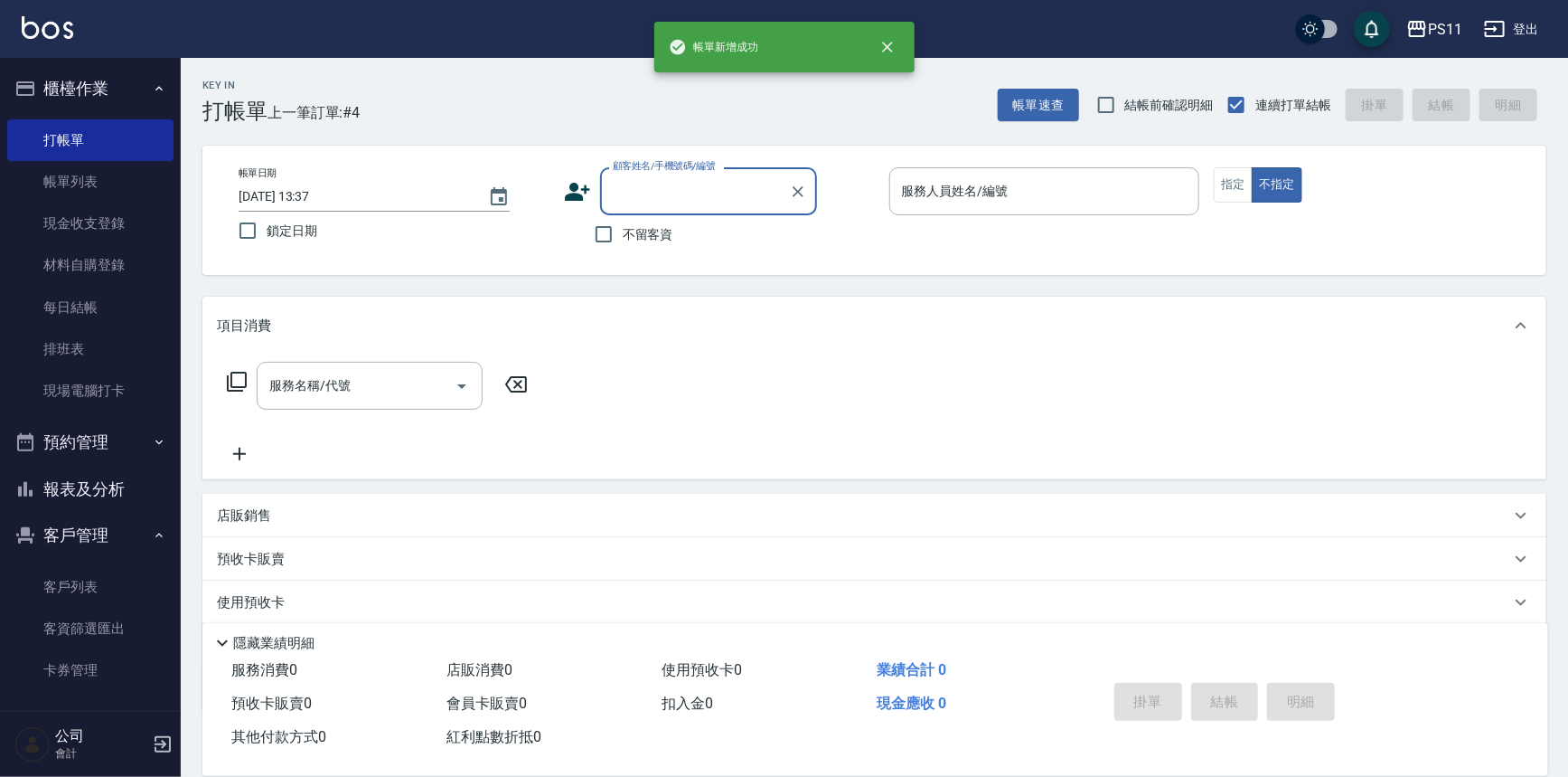
click at [124, 479] on button "報表及分析" at bounding box center [91, 488] width 166 height 47
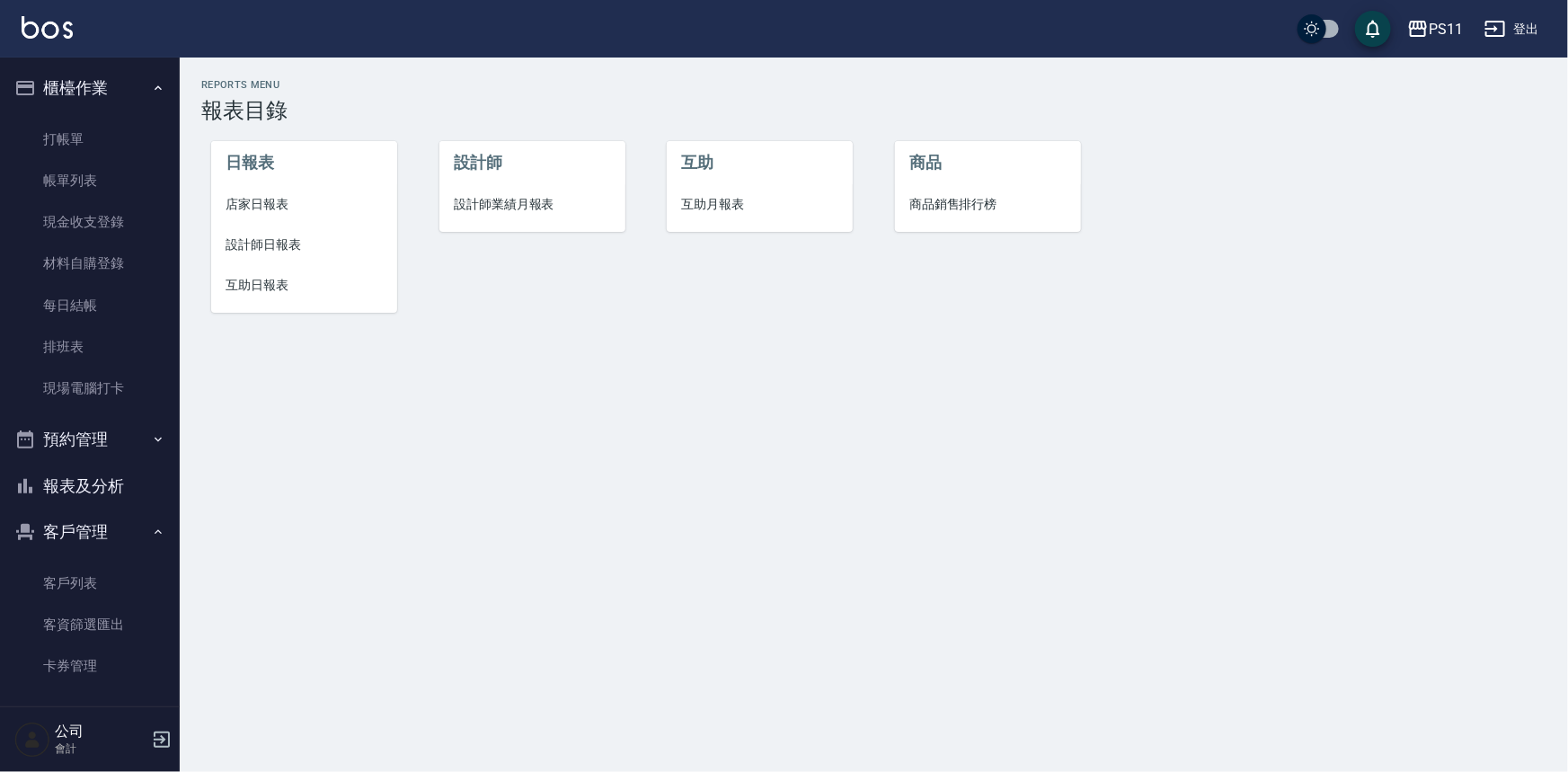
click at [282, 240] on span "設計師日報表" at bounding box center [303, 244] width 157 height 19
